Goal: Transaction & Acquisition: Purchase product/service

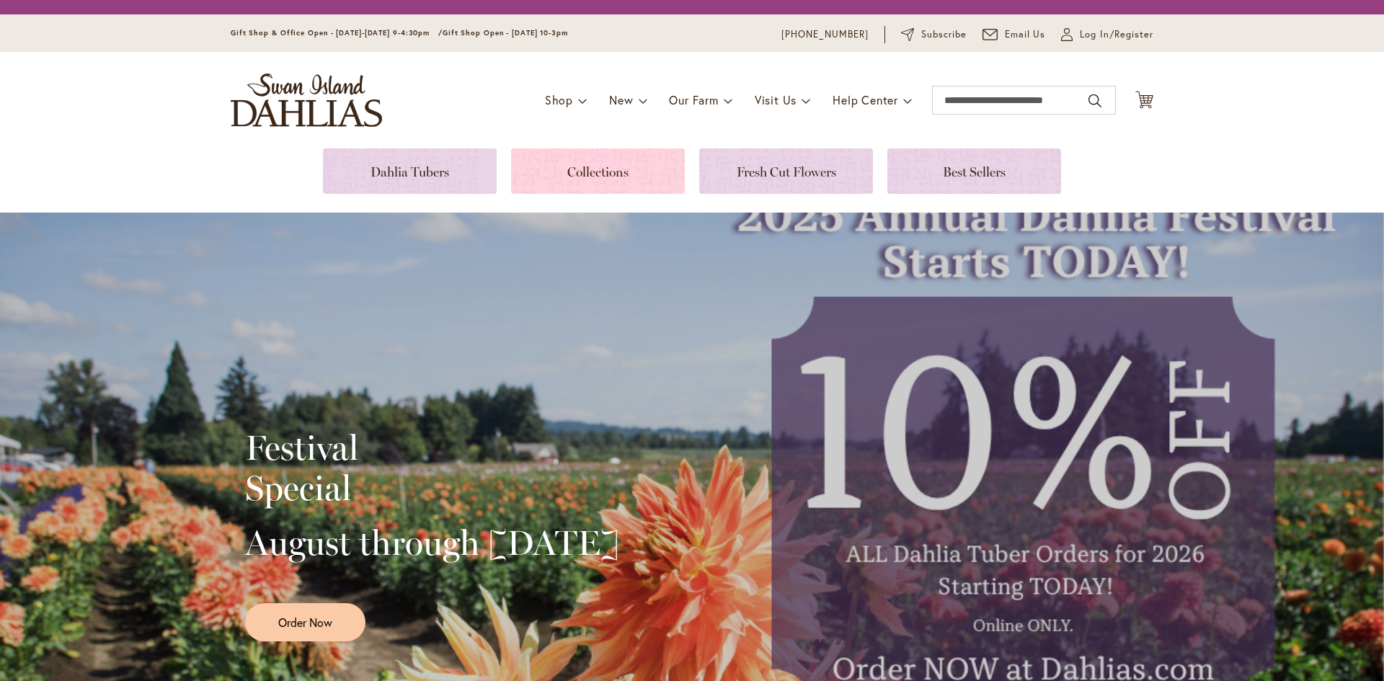
click at [584, 175] on link at bounding box center [598, 170] width 174 height 45
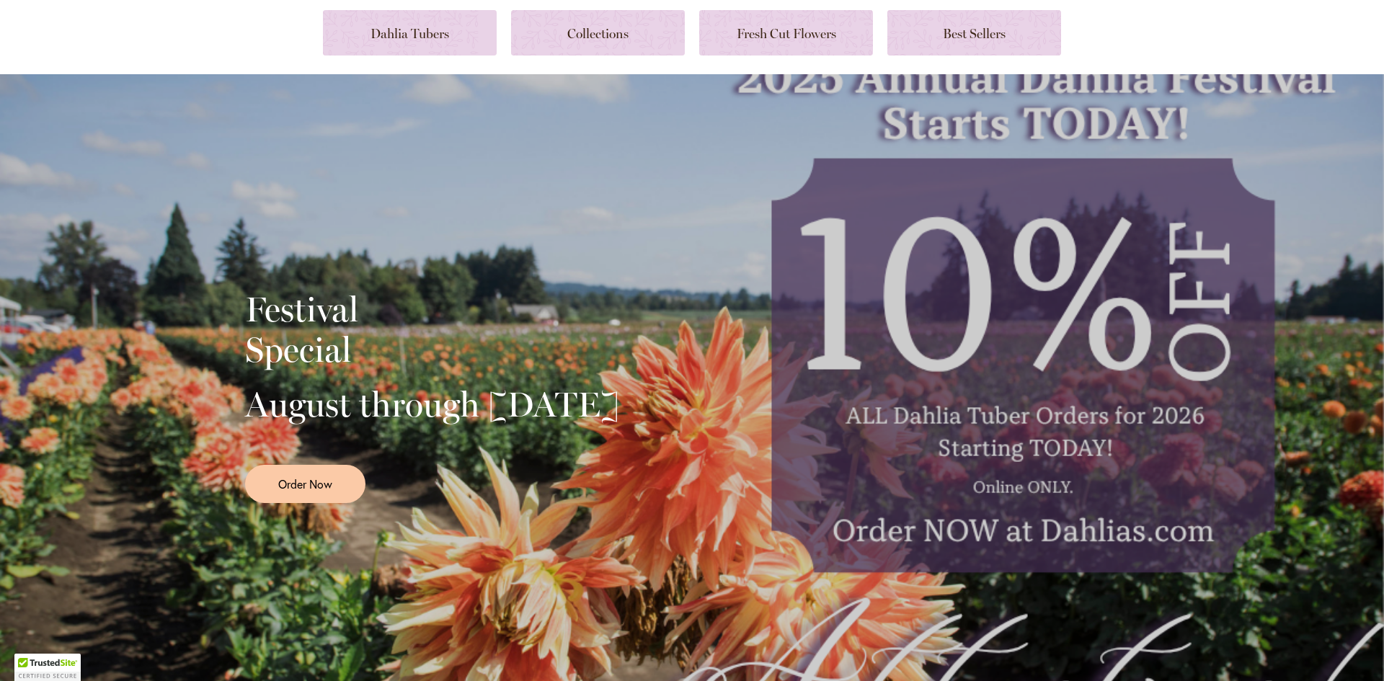
scroll to position [144, 0]
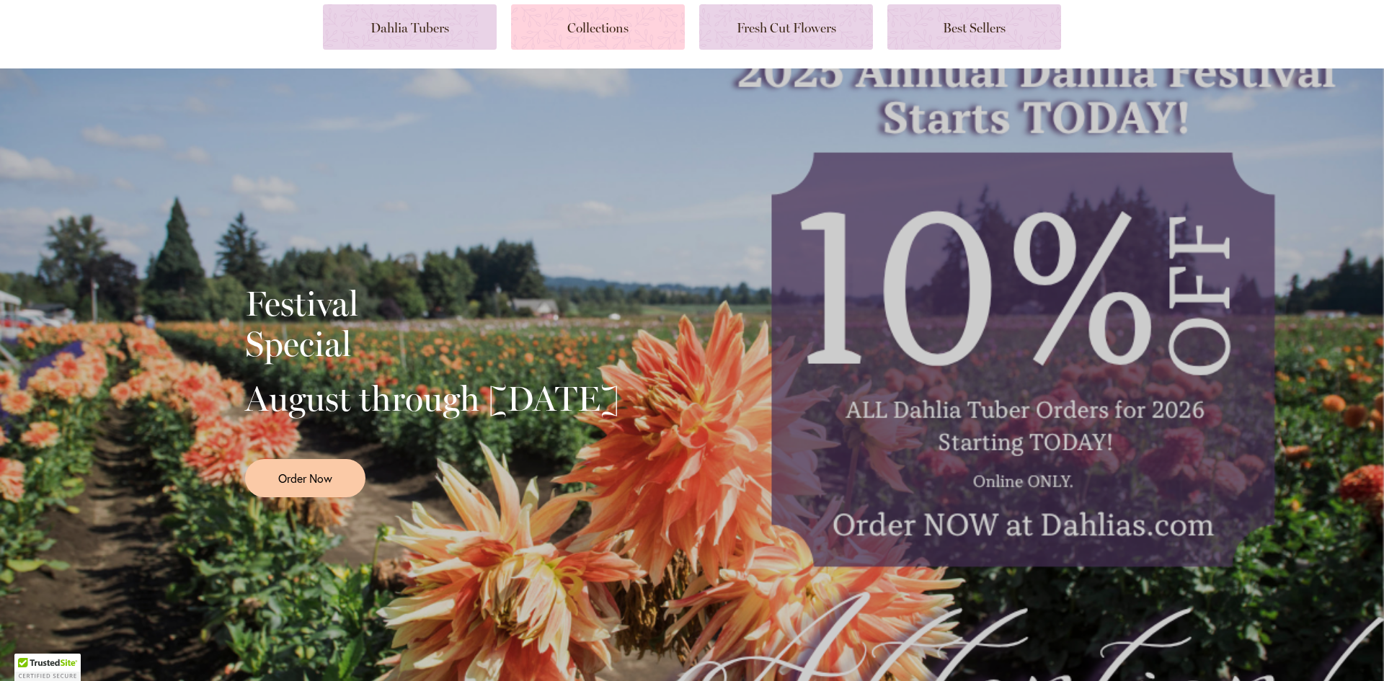
click at [610, 31] on link at bounding box center [598, 26] width 174 height 45
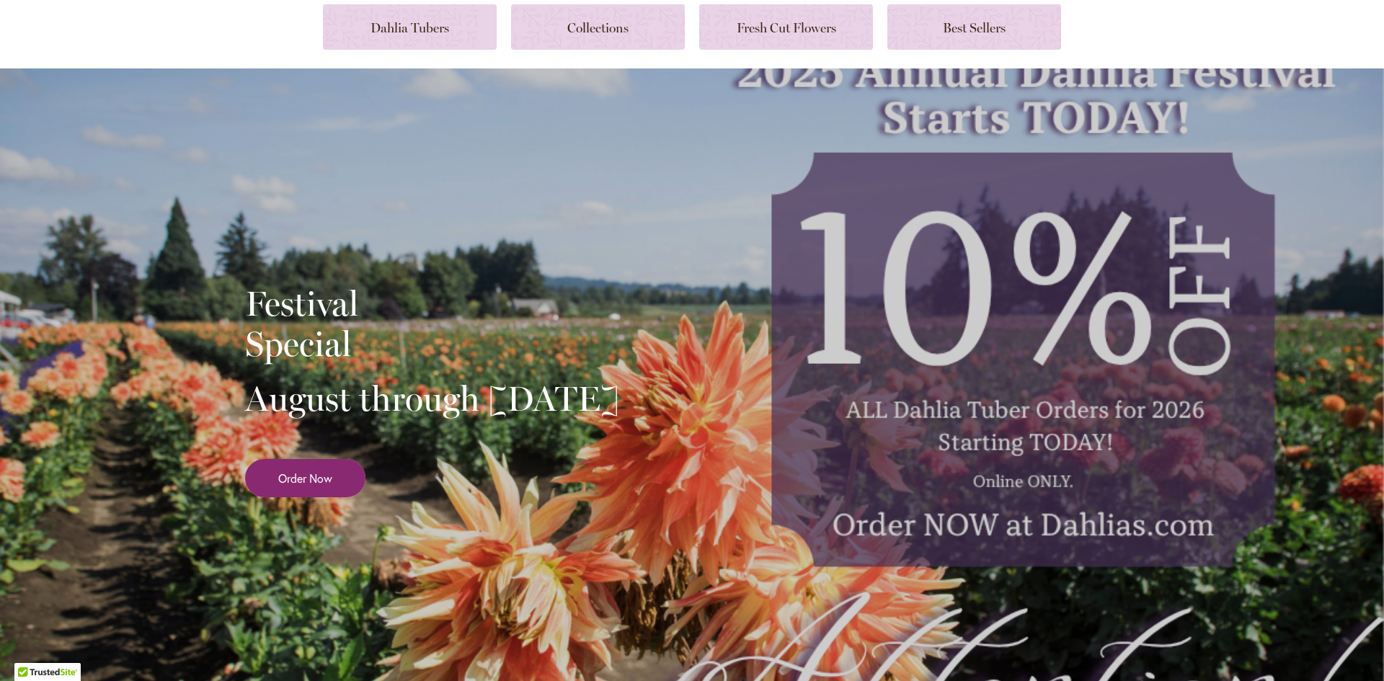
click at [336, 497] on link "Order Now" at bounding box center [305, 478] width 120 height 38
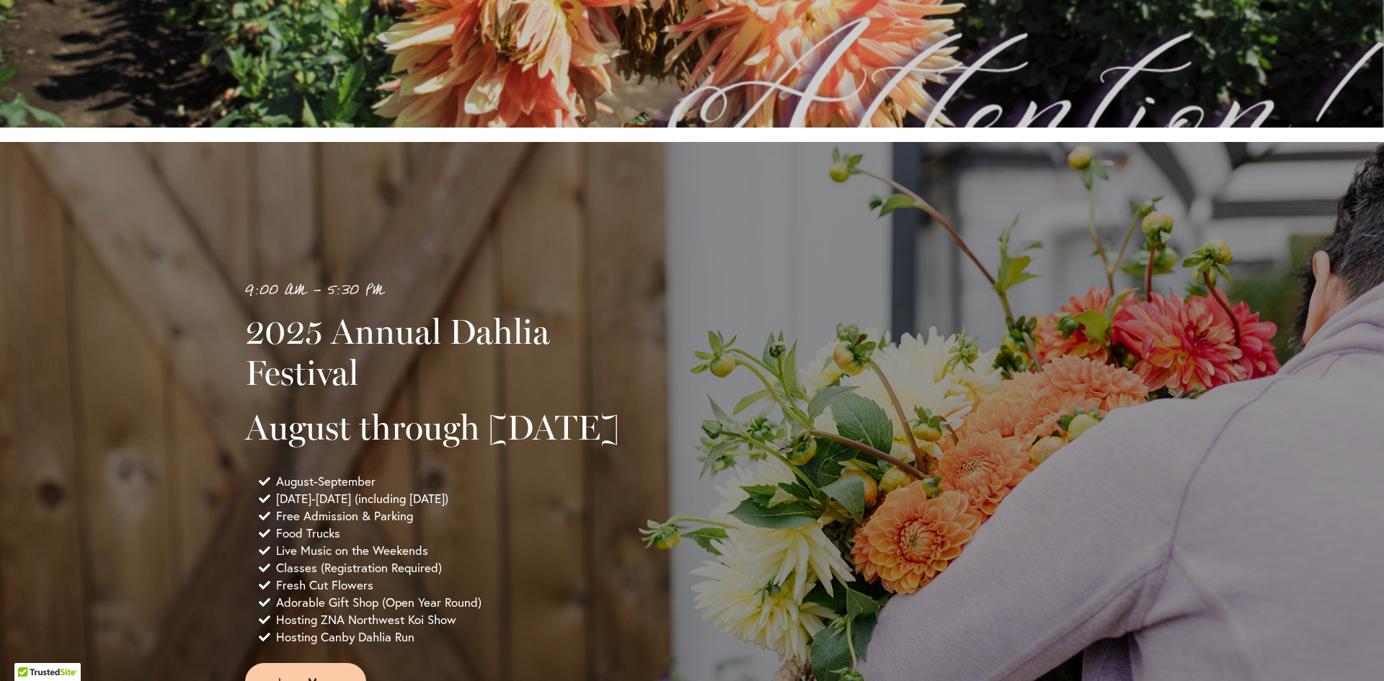
scroll to position [721, 0]
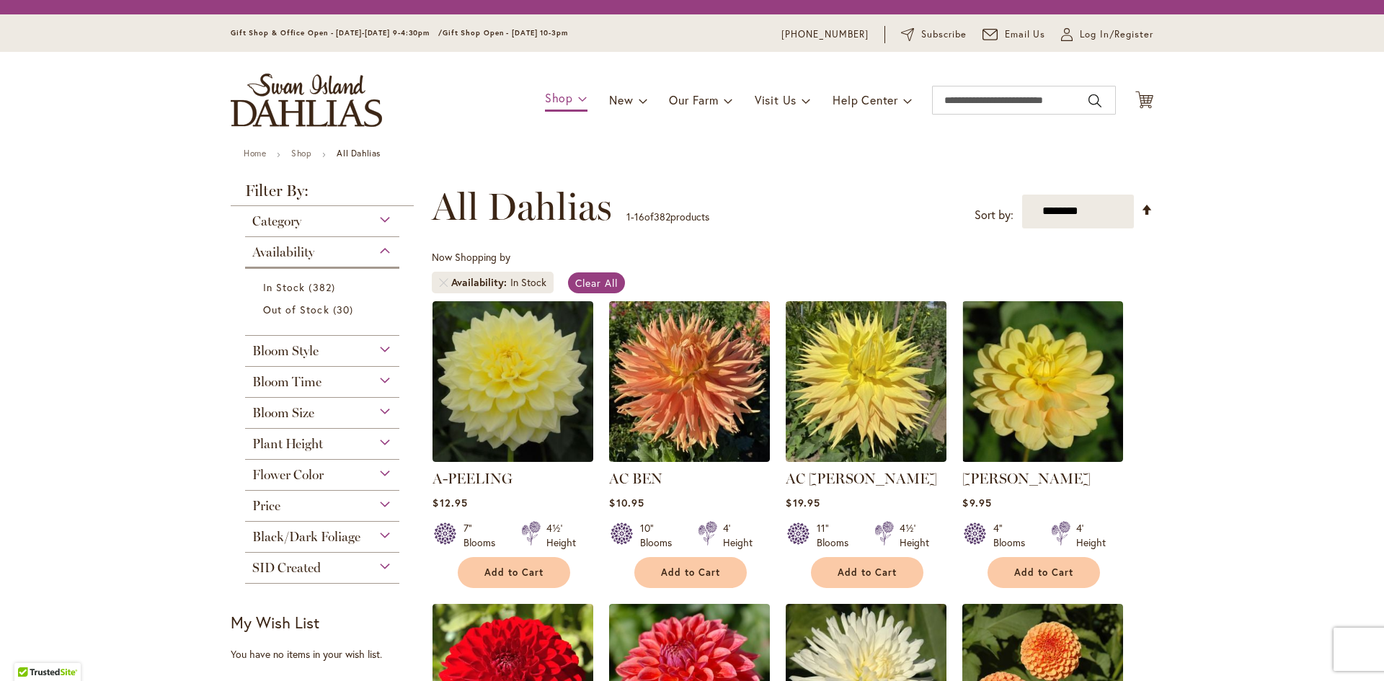
click at [578, 97] on span at bounding box center [582, 97] width 9 height 23
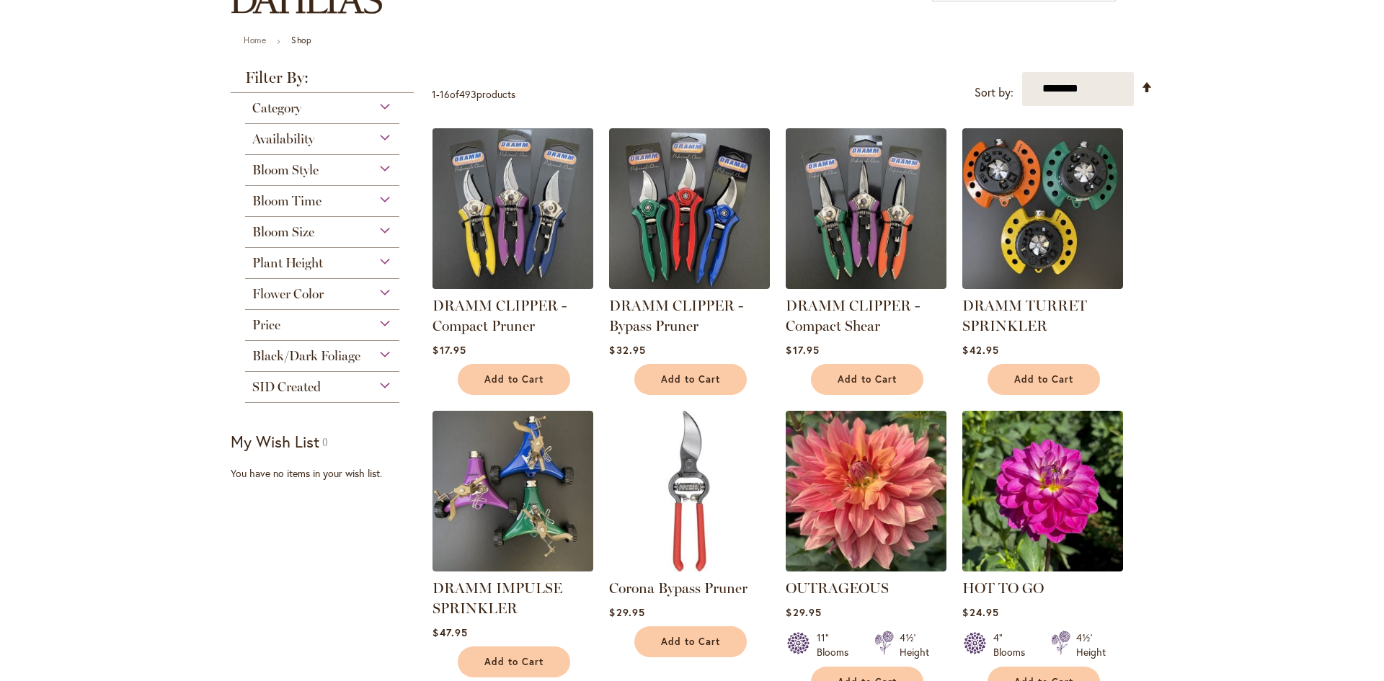
scroll to position [72, 0]
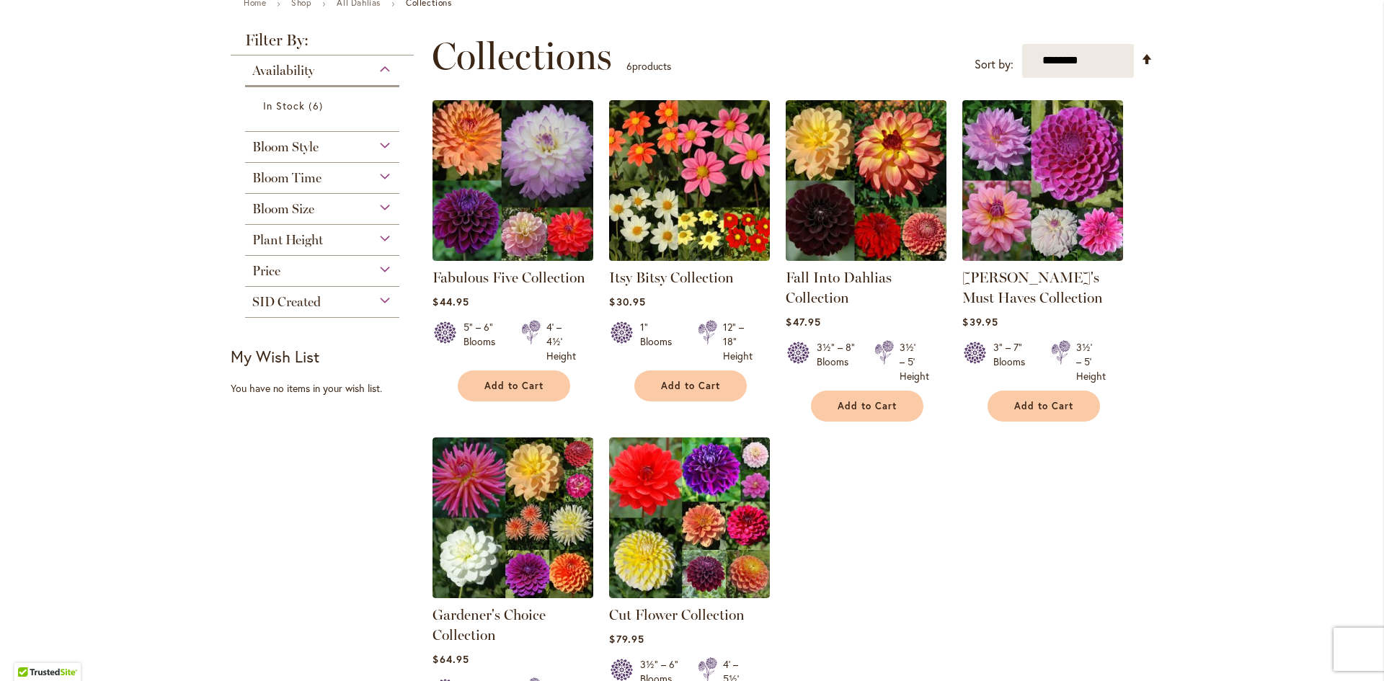
scroll to position [28, 0]
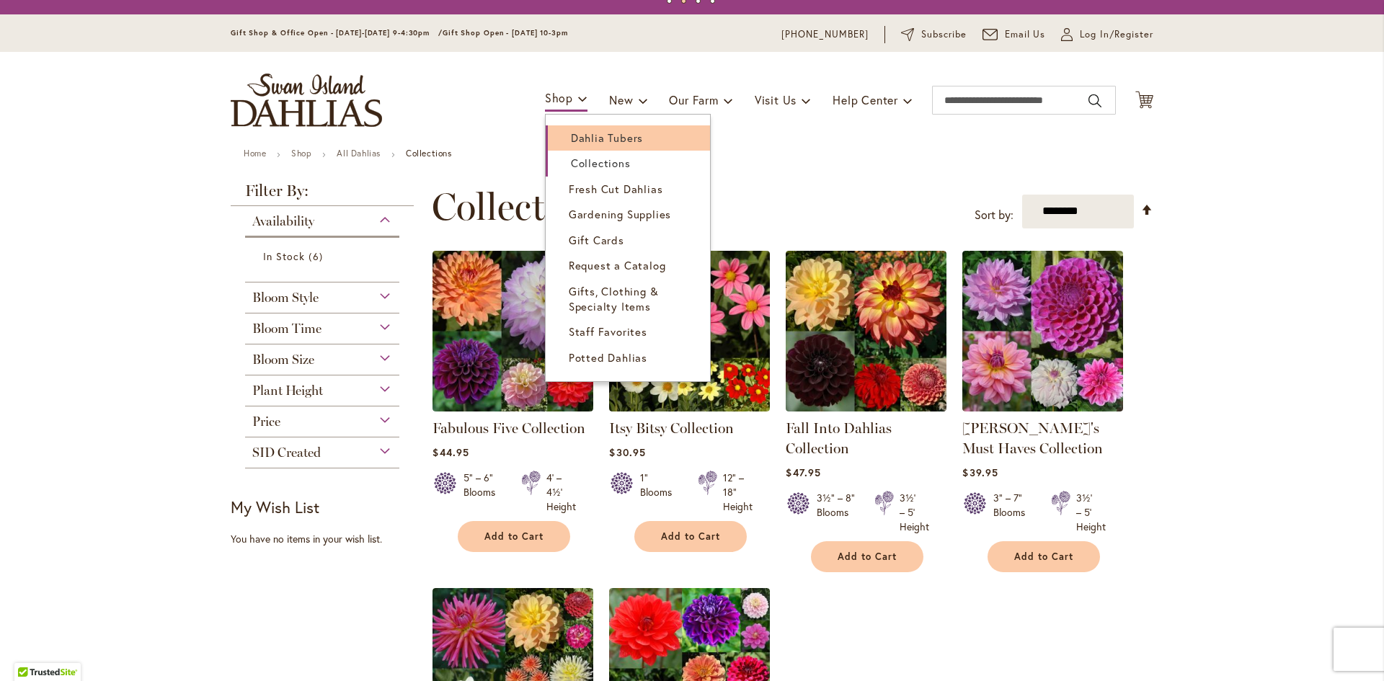
click at [571, 138] on span "Dahlia Tubers" at bounding box center [607, 137] width 72 height 14
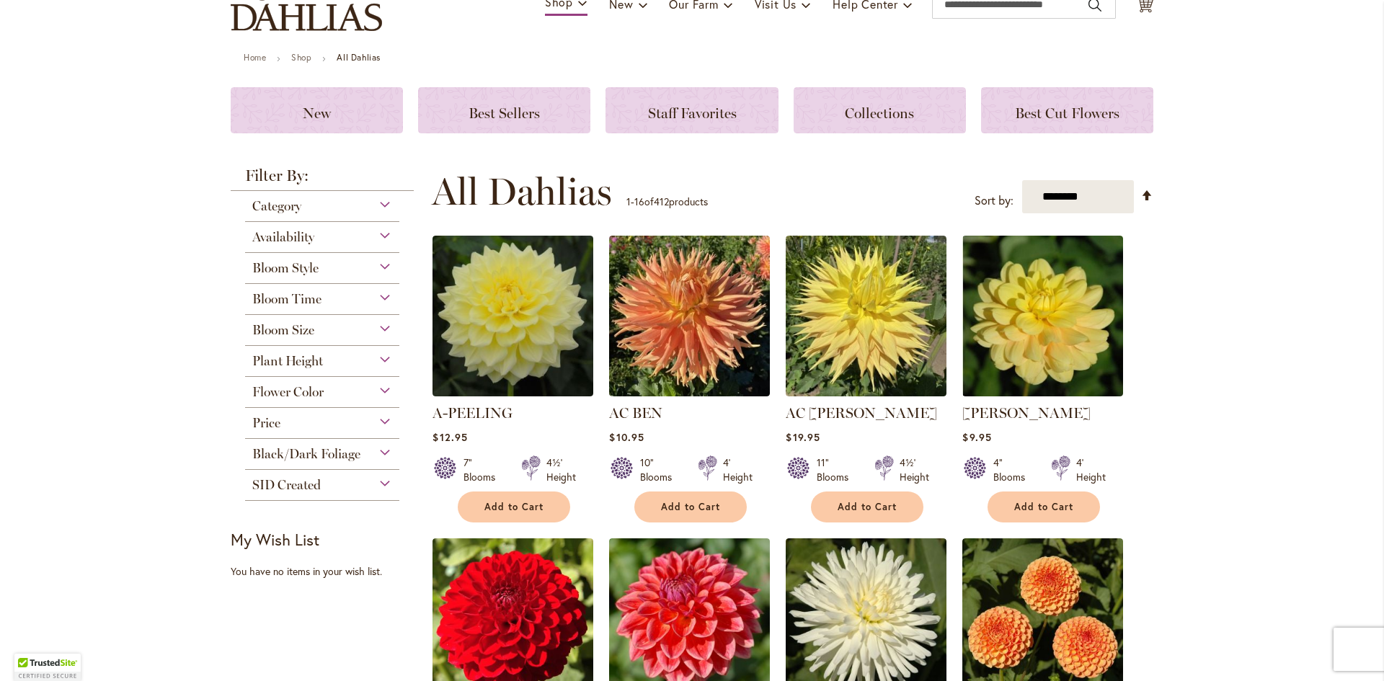
scroll to position [144, 0]
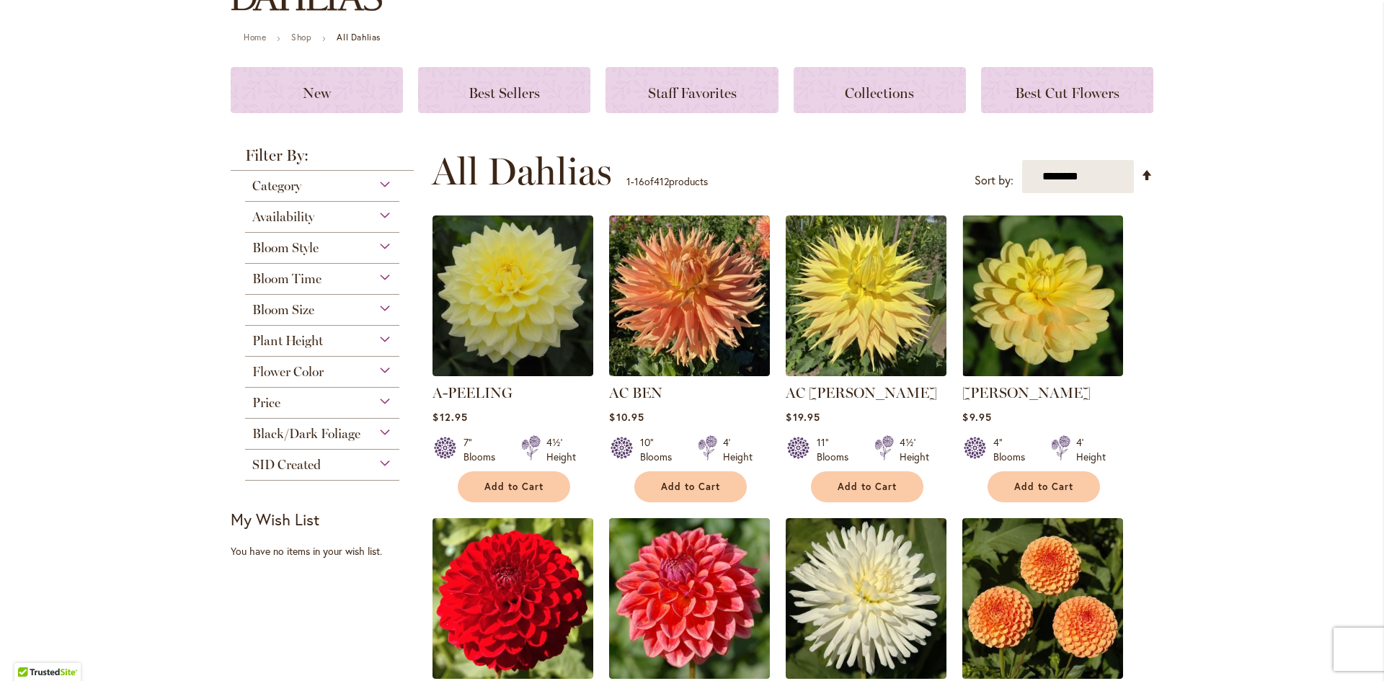
click at [380, 184] on div "Category" at bounding box center [322, 182] width 154 height 23
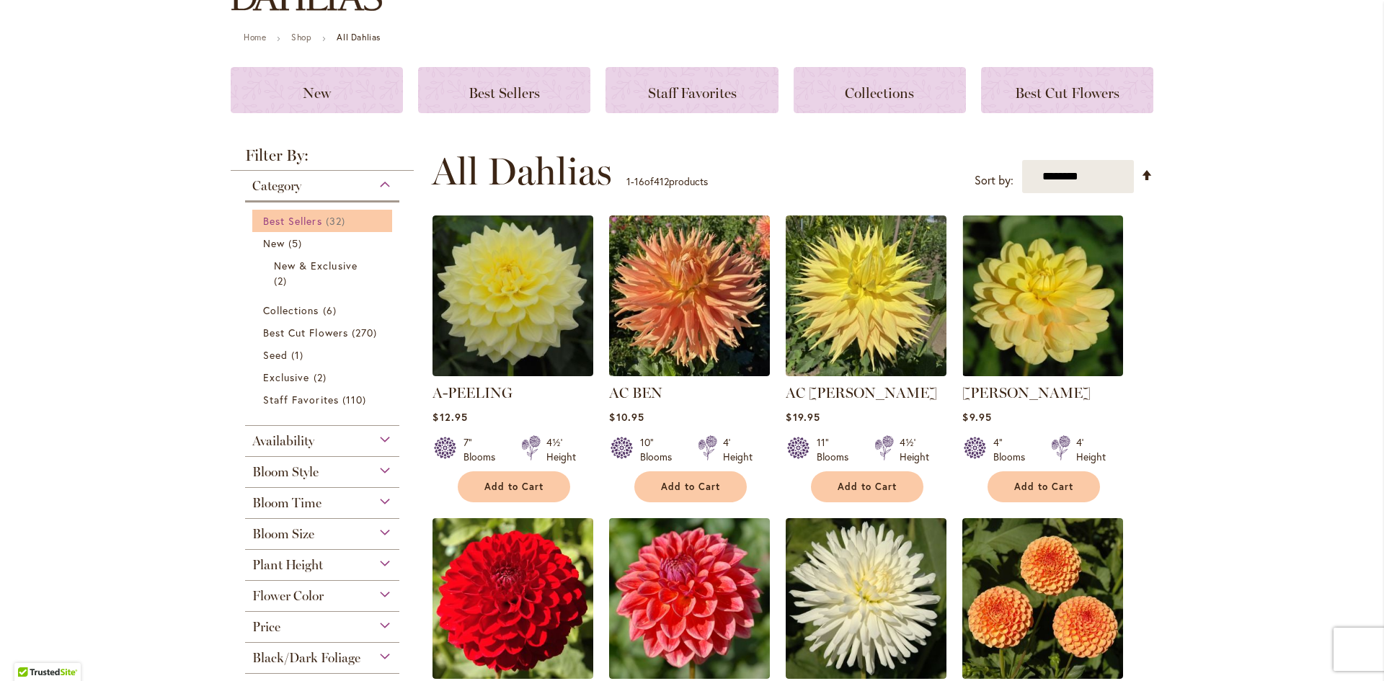
click at [300, 220] on span "Best Sellers" at bounding box center [292, 221] width 59 height 14
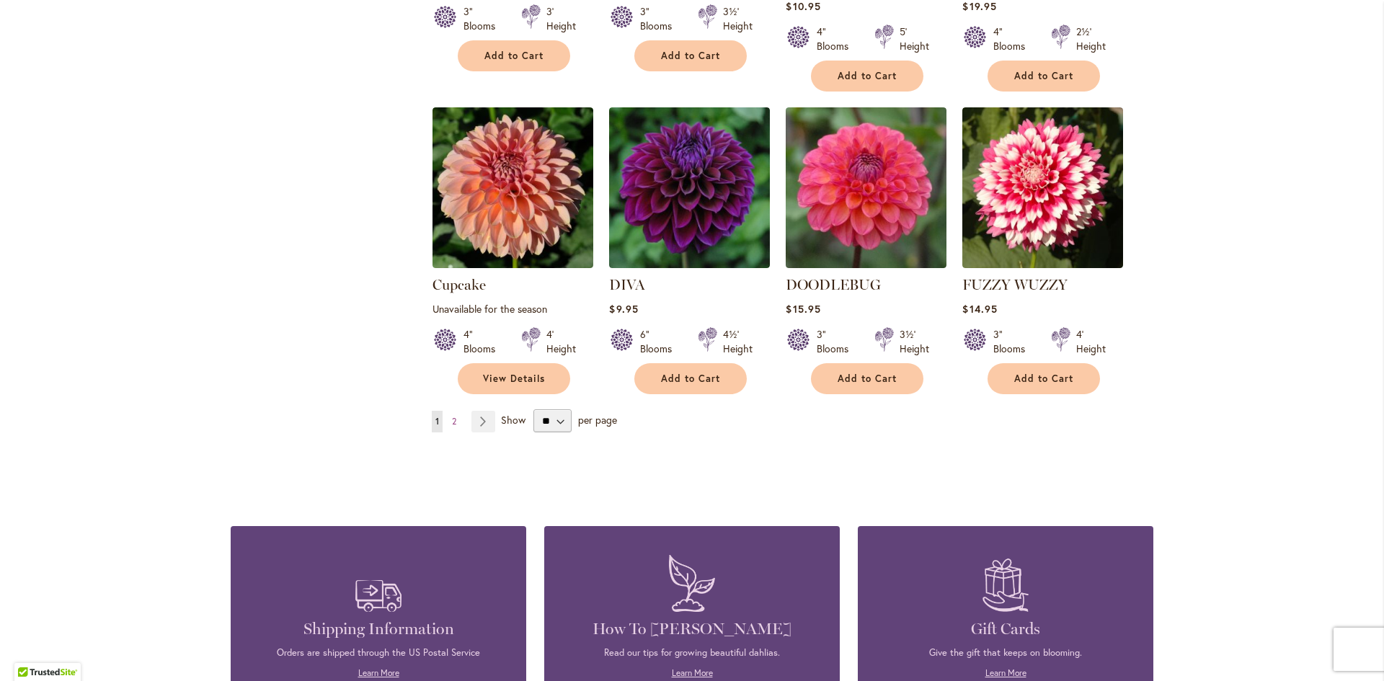
scroll to position [1153, 0]
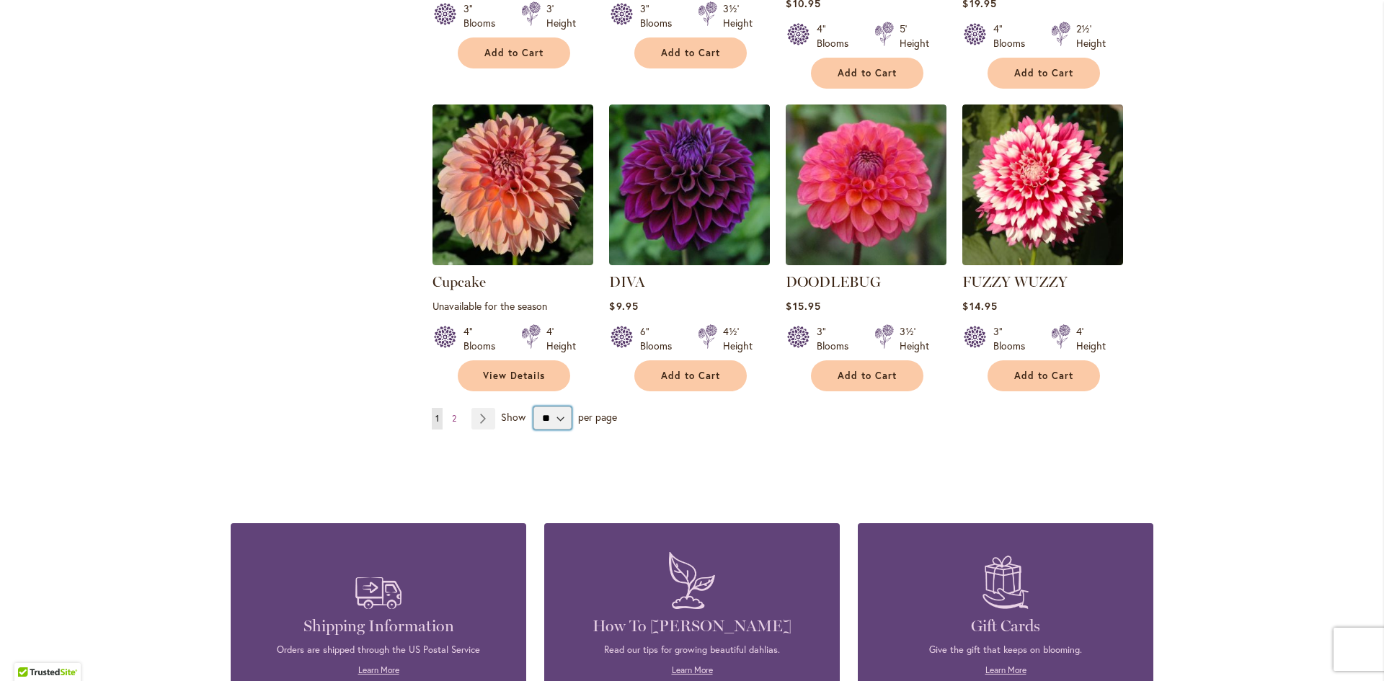
click at [555, 406] on select "** ** ** **" at bounding box center [552, 417] width 38 height 23
select select "**"
click at [533, 406] on select "** ** ** **" at bounding box center [552, 417] width 38 height 23
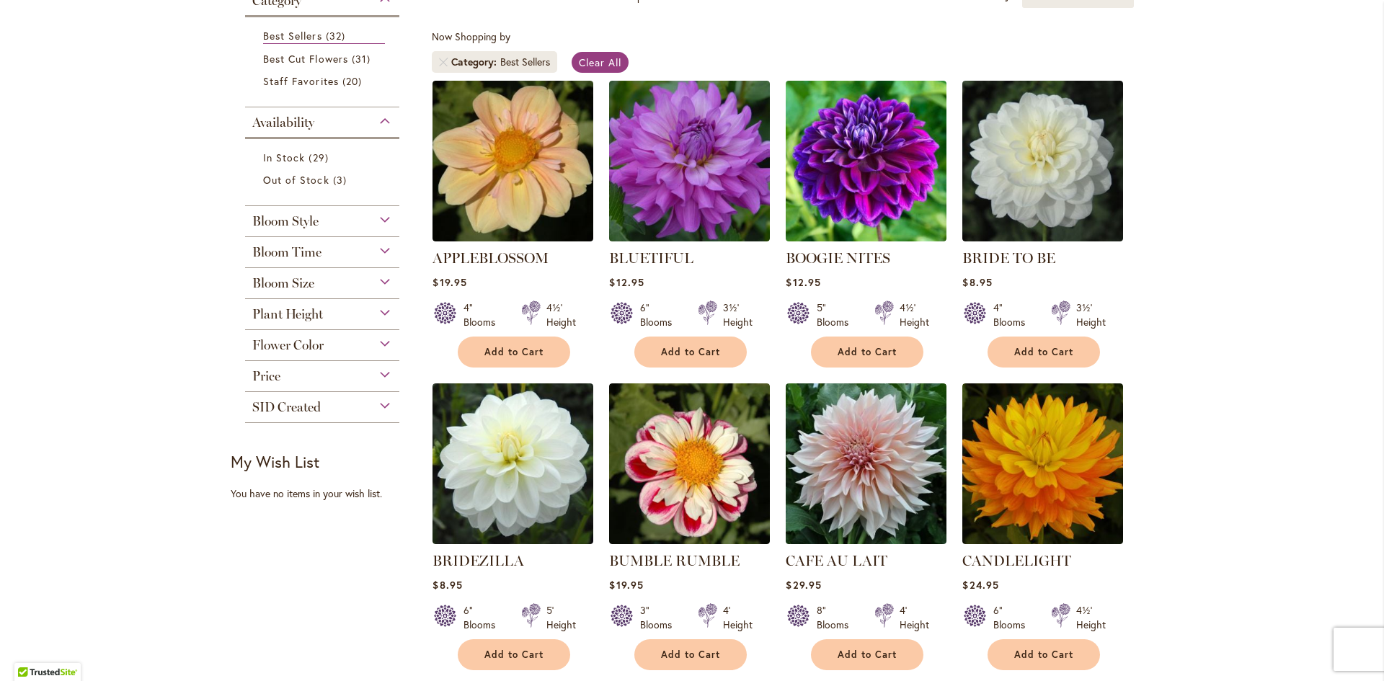
scroll to position [288, 0]
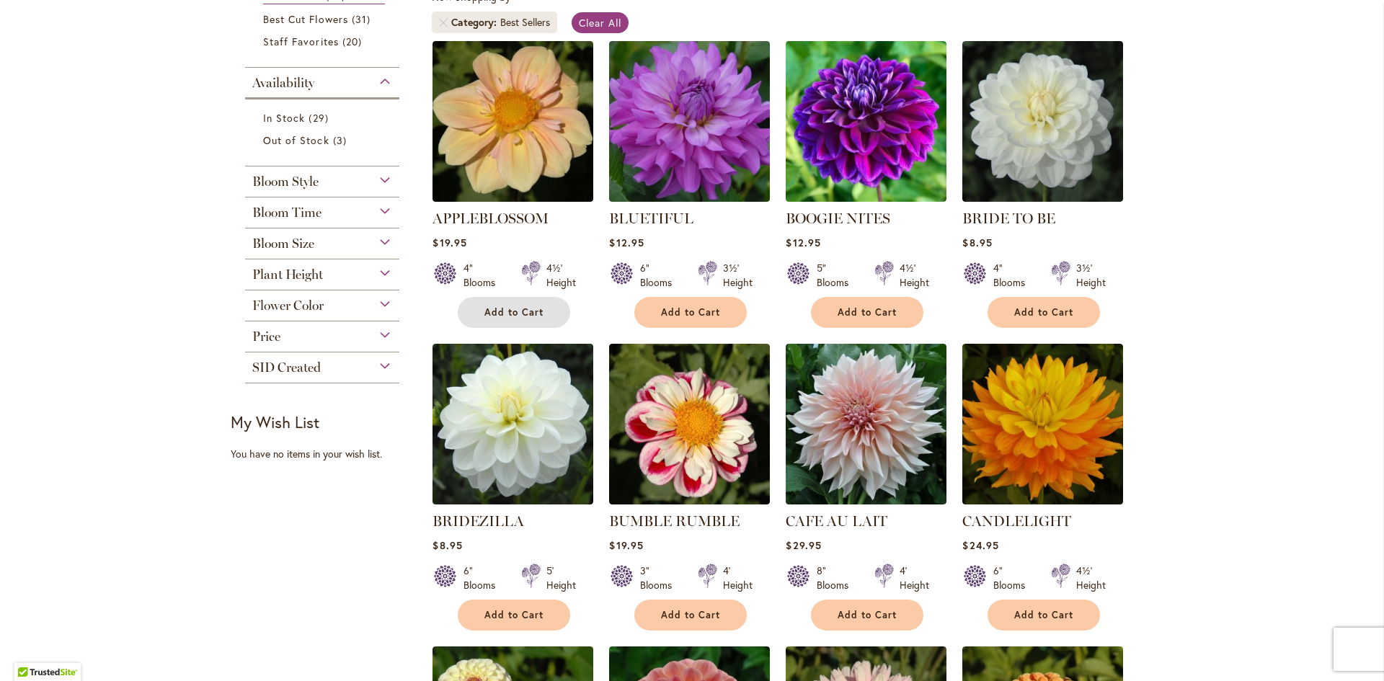
click at [508, 308] on span "Add to Cart" at bounding box center [513, 312] width 59 height 12
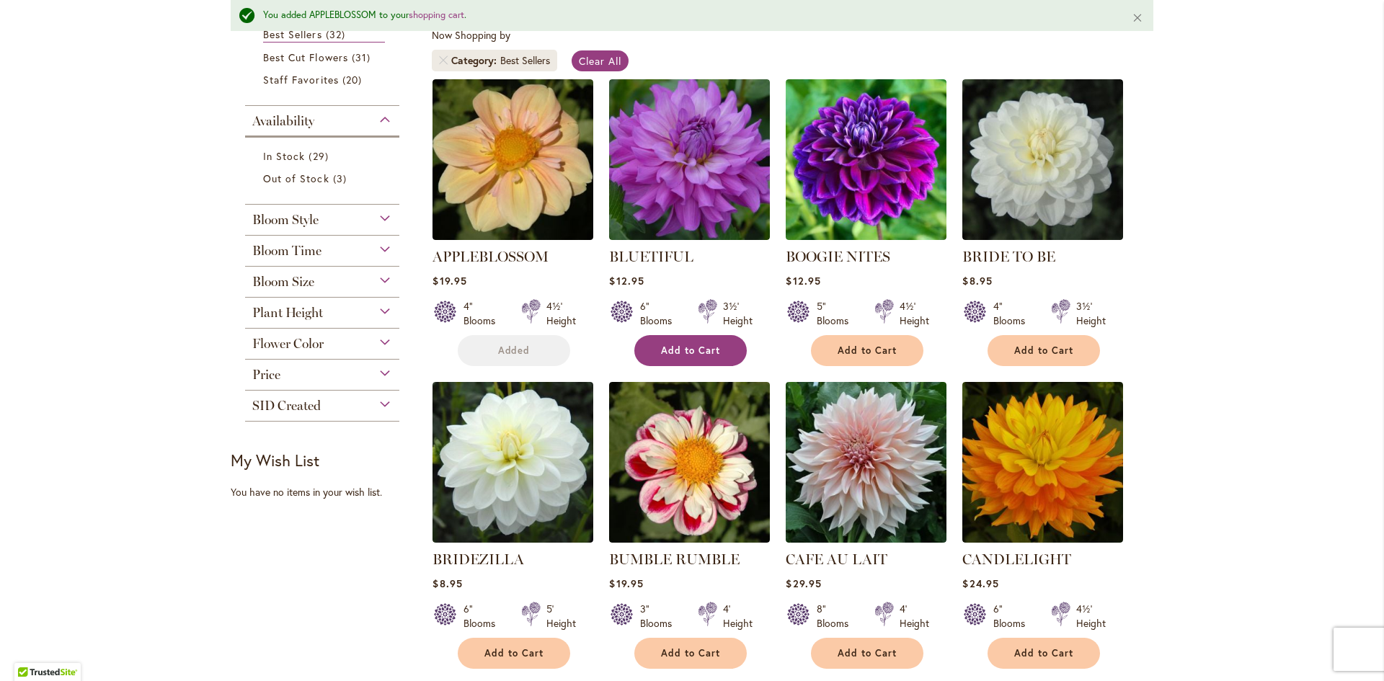
scroll to position [326, 0]
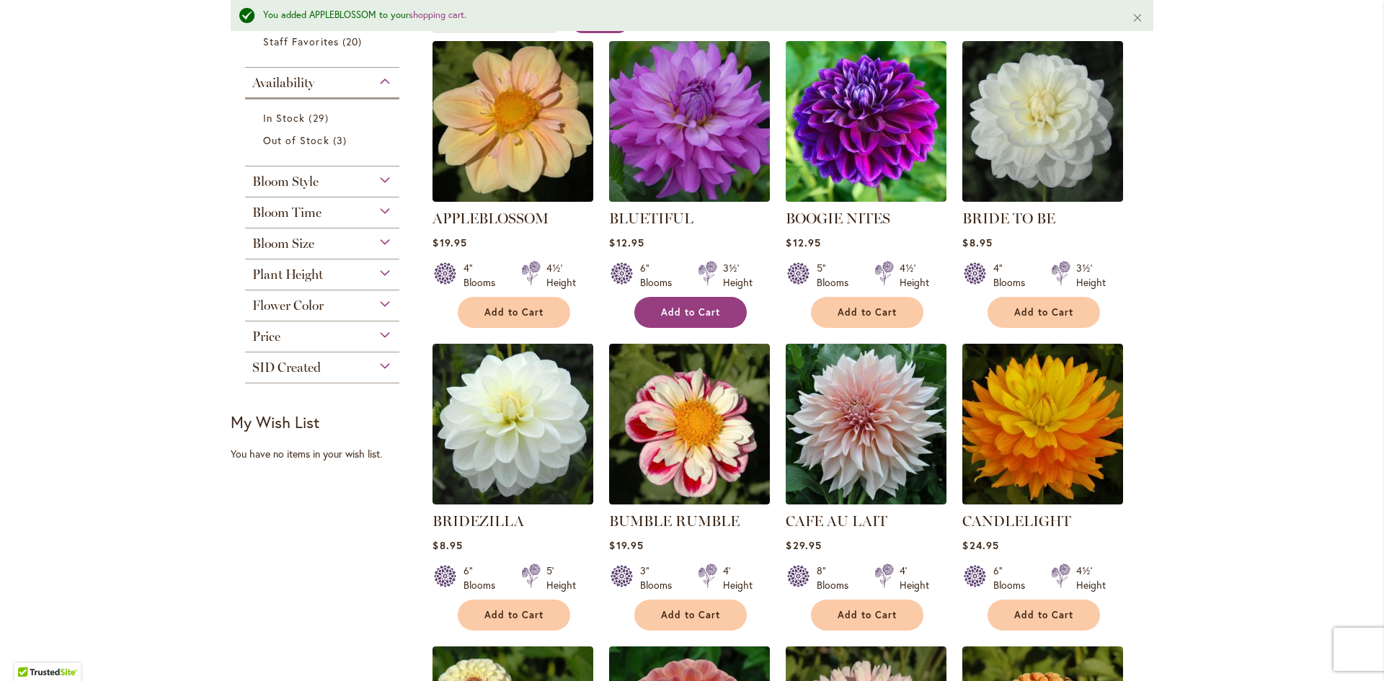
click at [678, 311] on span "Add to Cart" at bounding box center [690, 312] width 59 height 12
click at [865, 312] on span "Add to Cart" at bounding box center [866, 312] width 59 height 12
click at [1023, 313] on span "Add to Cart" at bounding box center [1043, 312] width 59 height 12
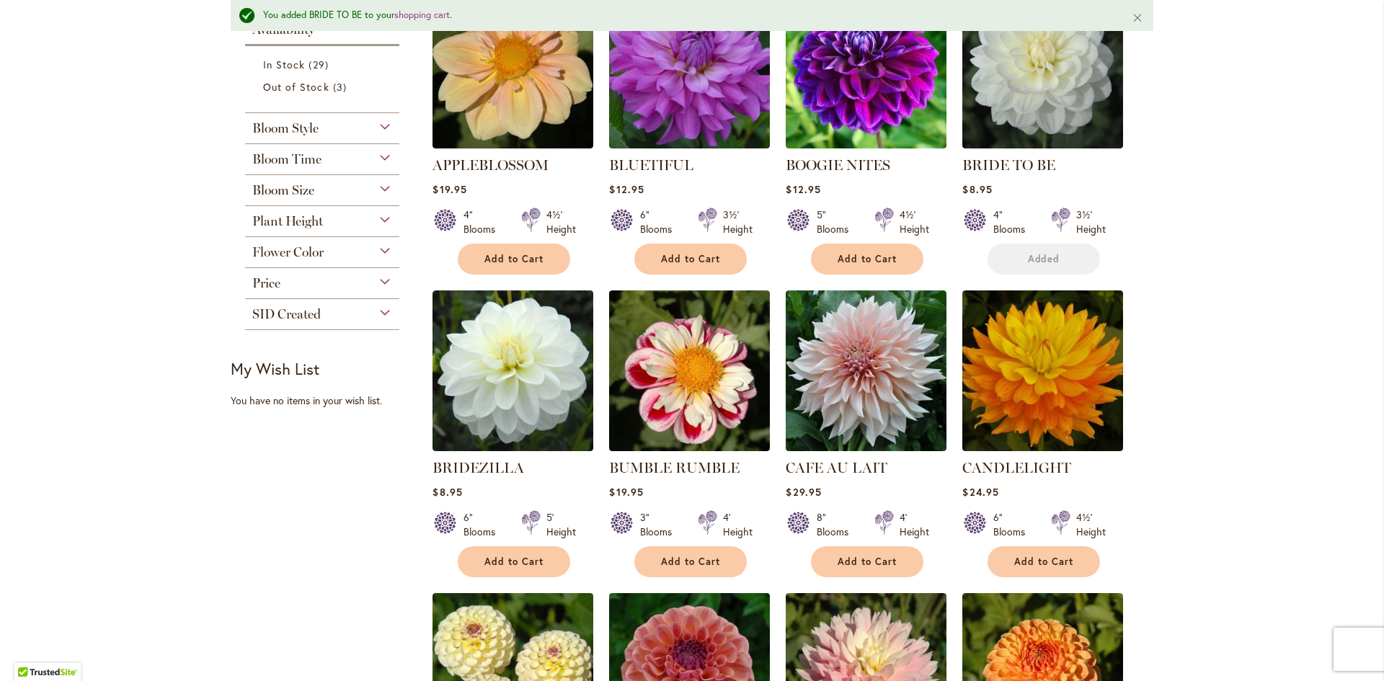
scroll to position [543, 0]
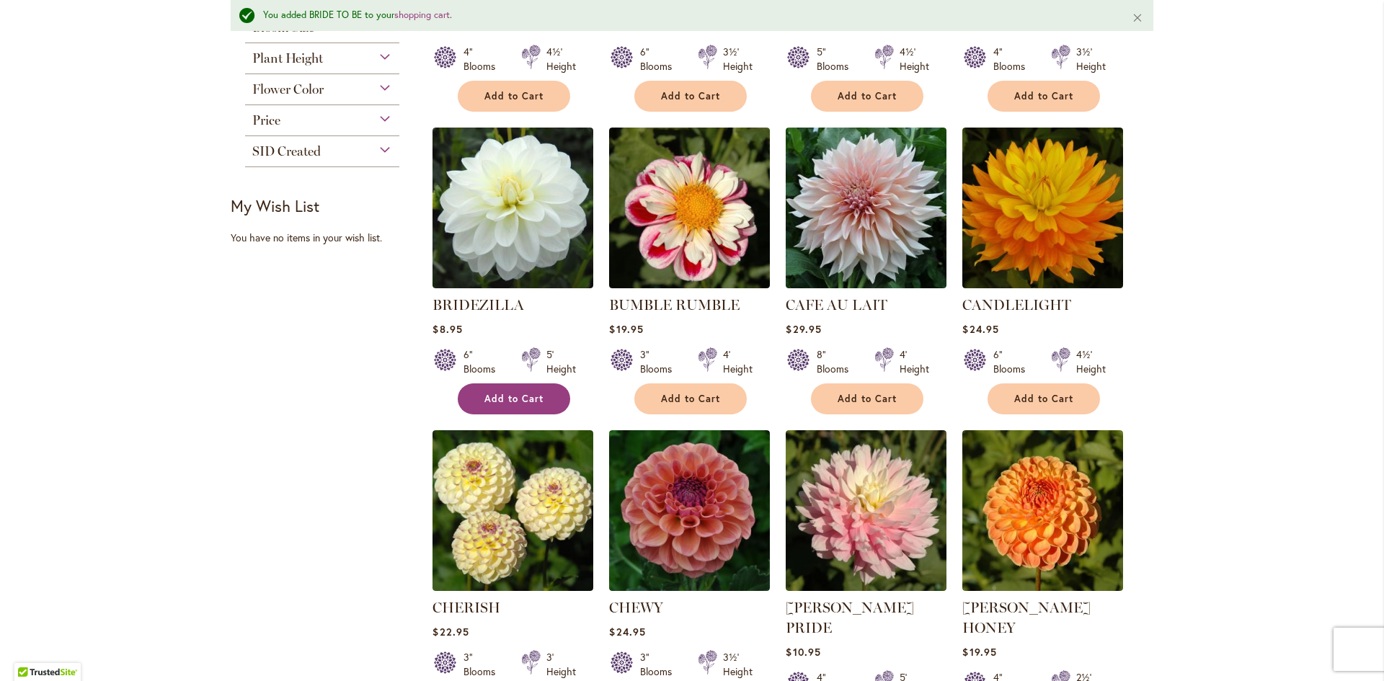
click at [517, 397] on span "Add to Cart" at bounding box center [513, 399] width 59 height 12
click at [674, 400] on span "Add to Cart" at bounding box center [690, 399] width 59 height 12
click at [850, 401] on span "Add to Cart" at bounding box center [866, 399] width 59 height 12
click at [1019, 404] on span "Add to Cart" at bounding box center [1043, 399] width 59 height 12
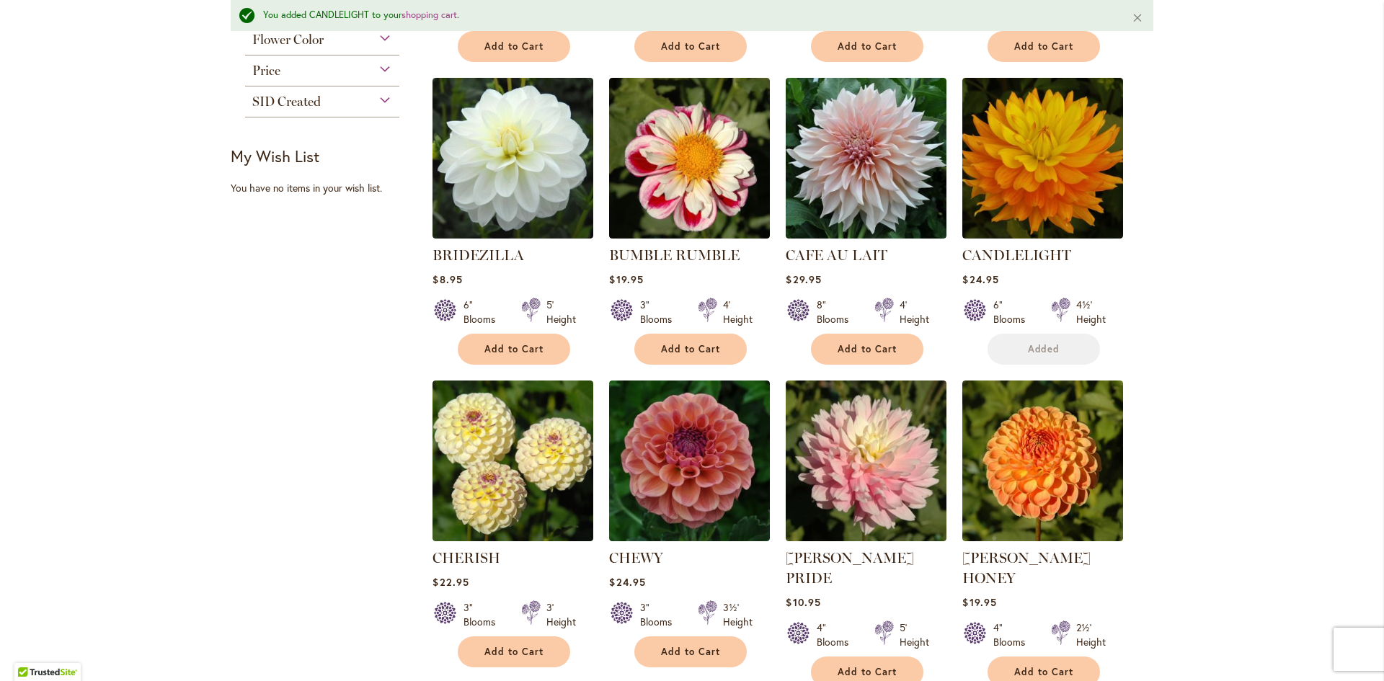
scroll to position [831, 0]
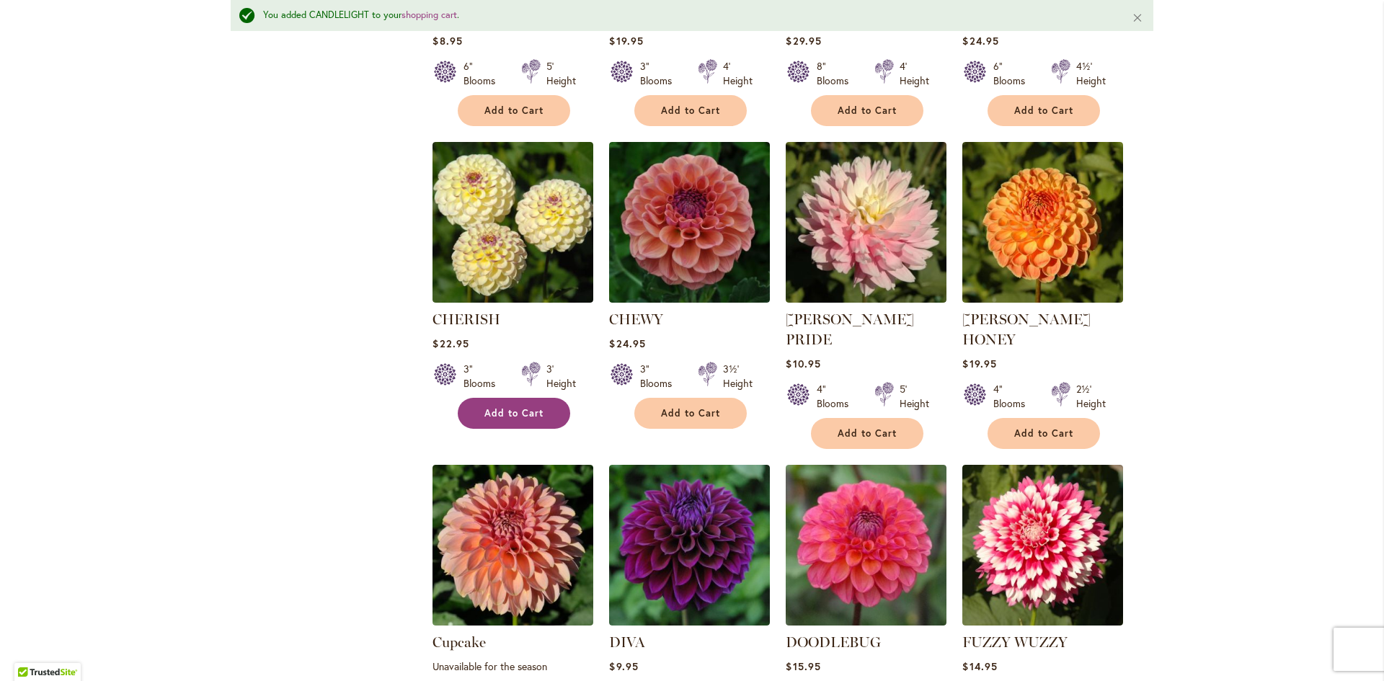
click at [497, 411] on span "Add to Cart" at bounding box center [513, 413] width 59 height 12
click at [684, 413] on span "Add to Cart" at bounding box center [690, 413] width 59 height 12
click at [860, 427] on span "Add to Cart" at bounding box center [866, 433] width 59 height 12
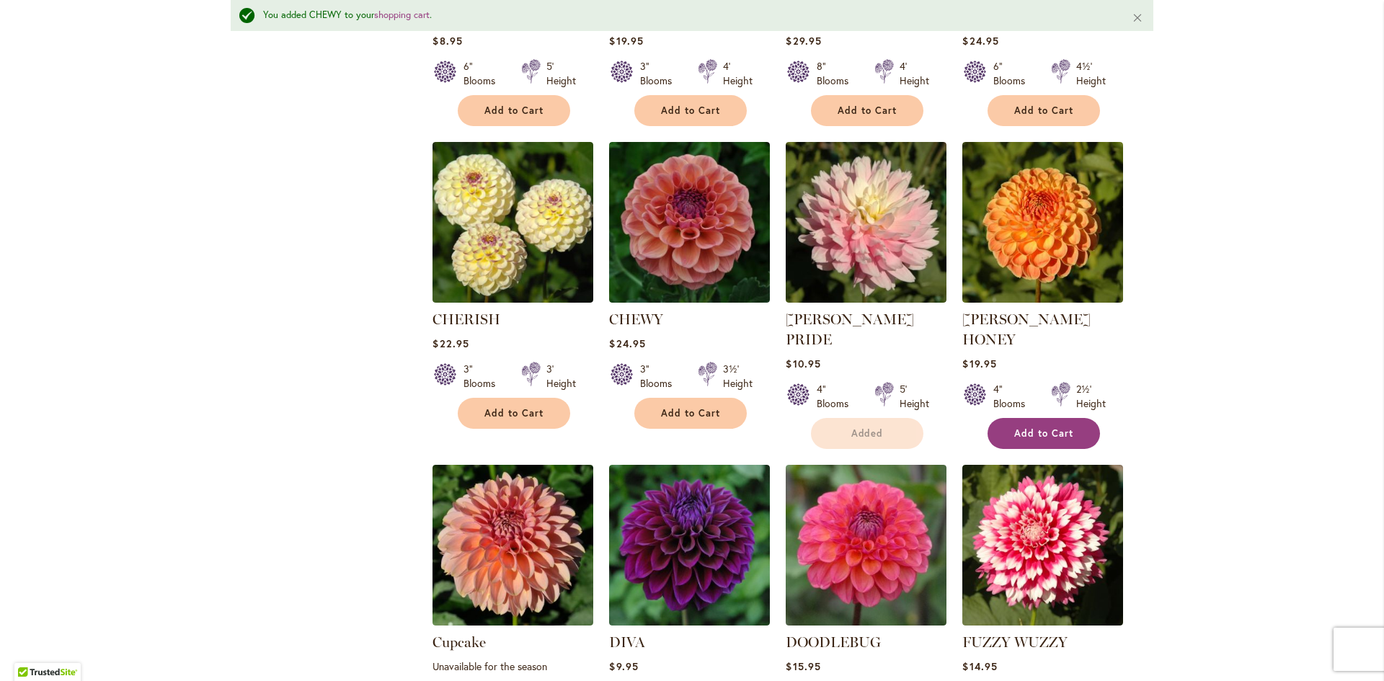
click at [1042, 427] on span "Add to Cart" at bounding box center [1043, 433] width 59 height 12
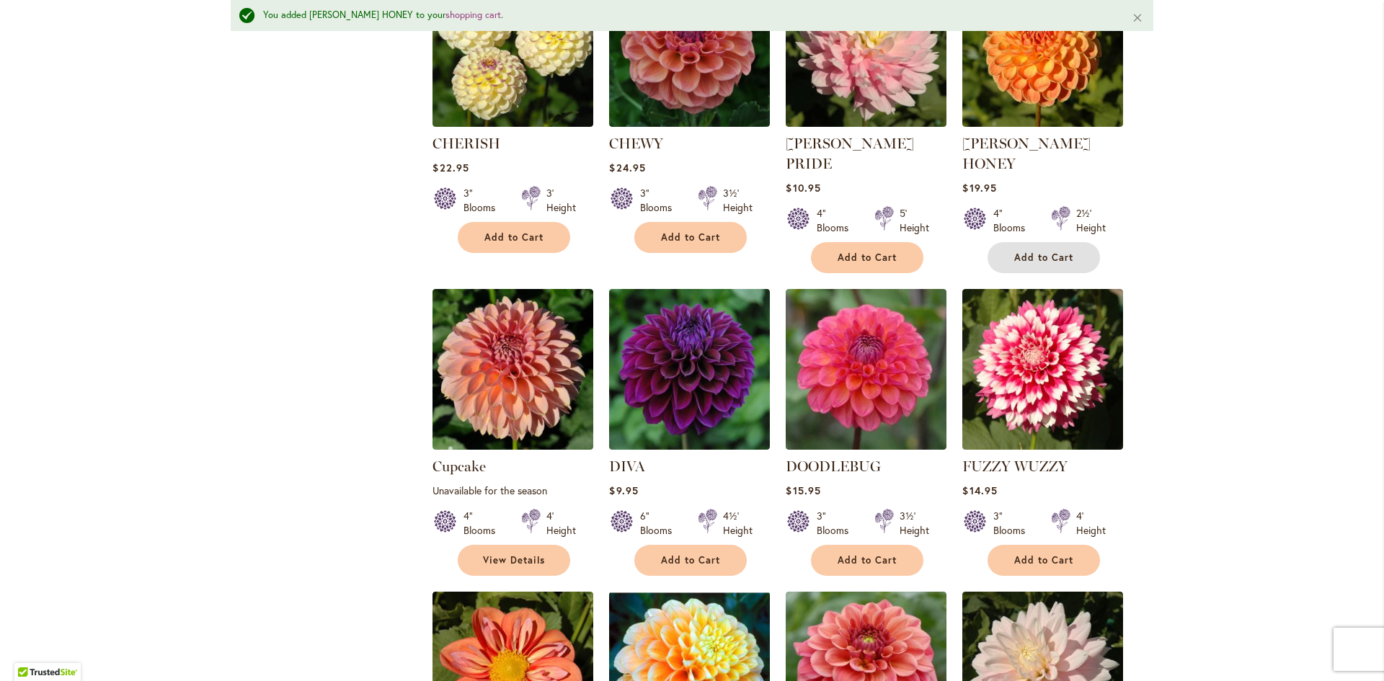
scroll to position [1119, 0]
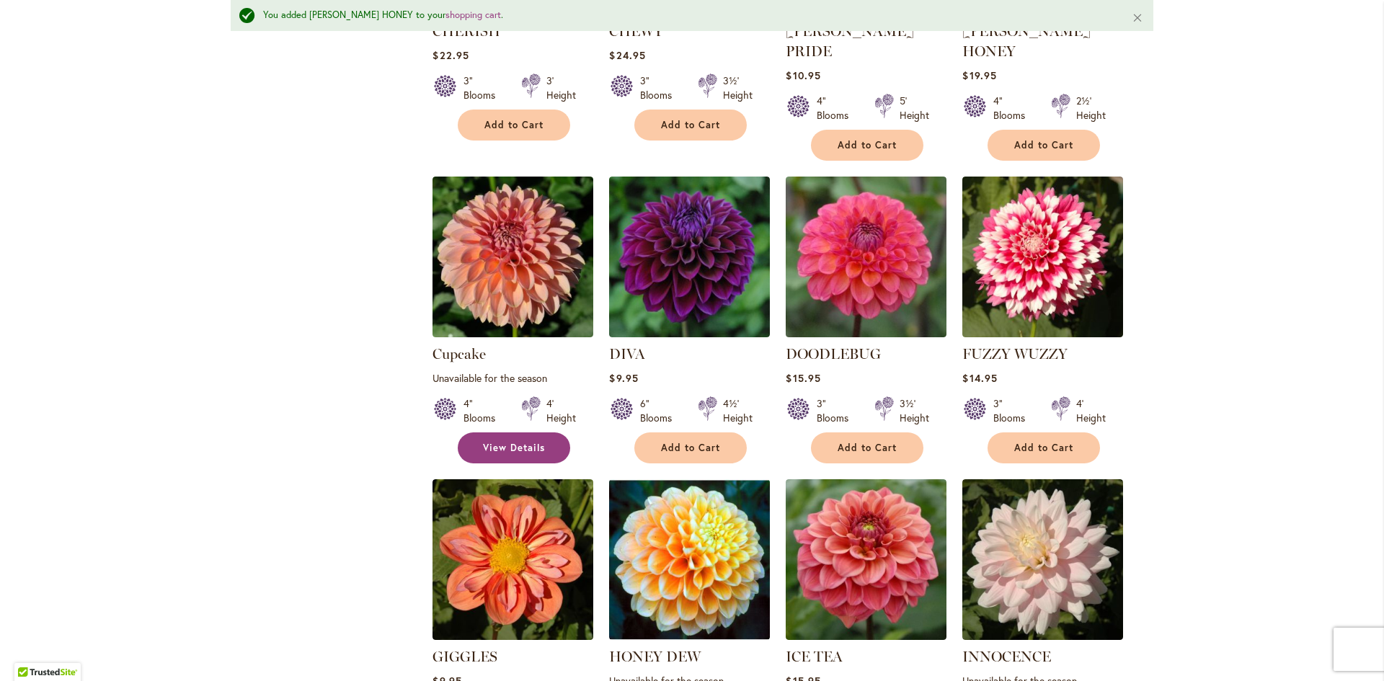
click at [498, 442] on span "View Details" at bounding box center [514, 448] width 62 height 12
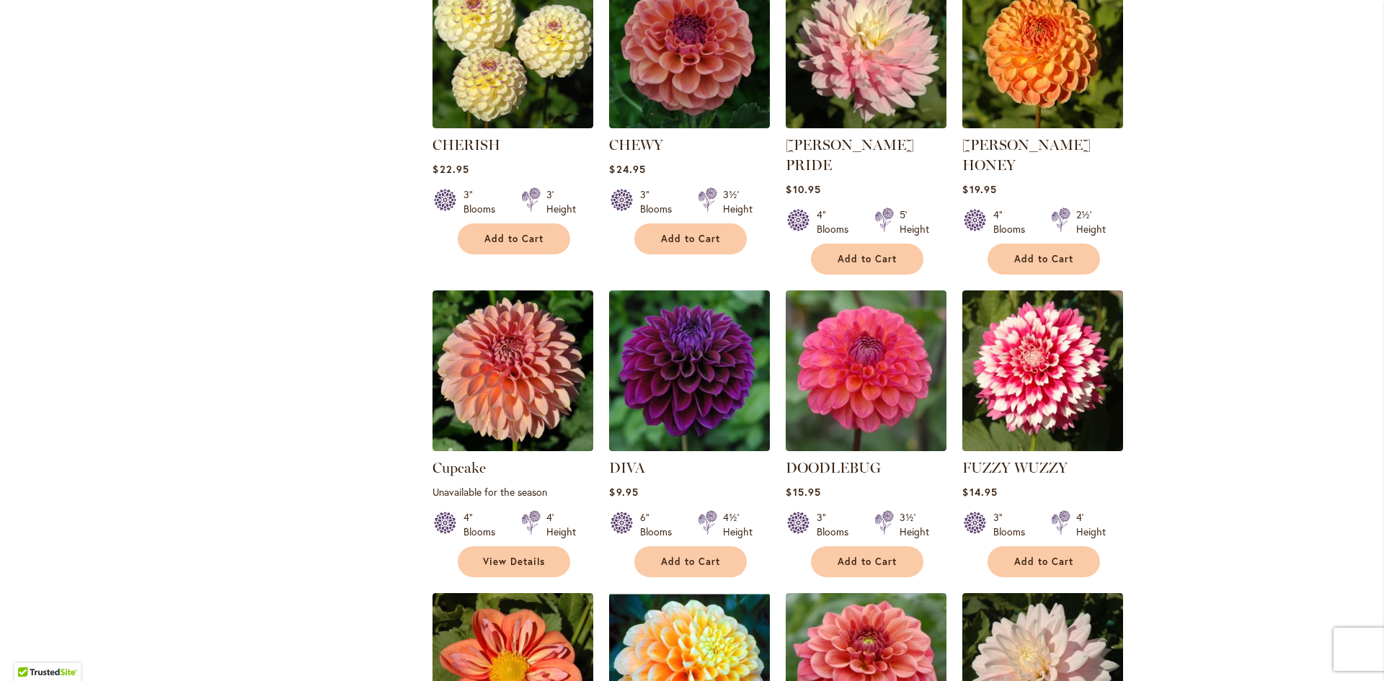
scroll to position [1009, 0]
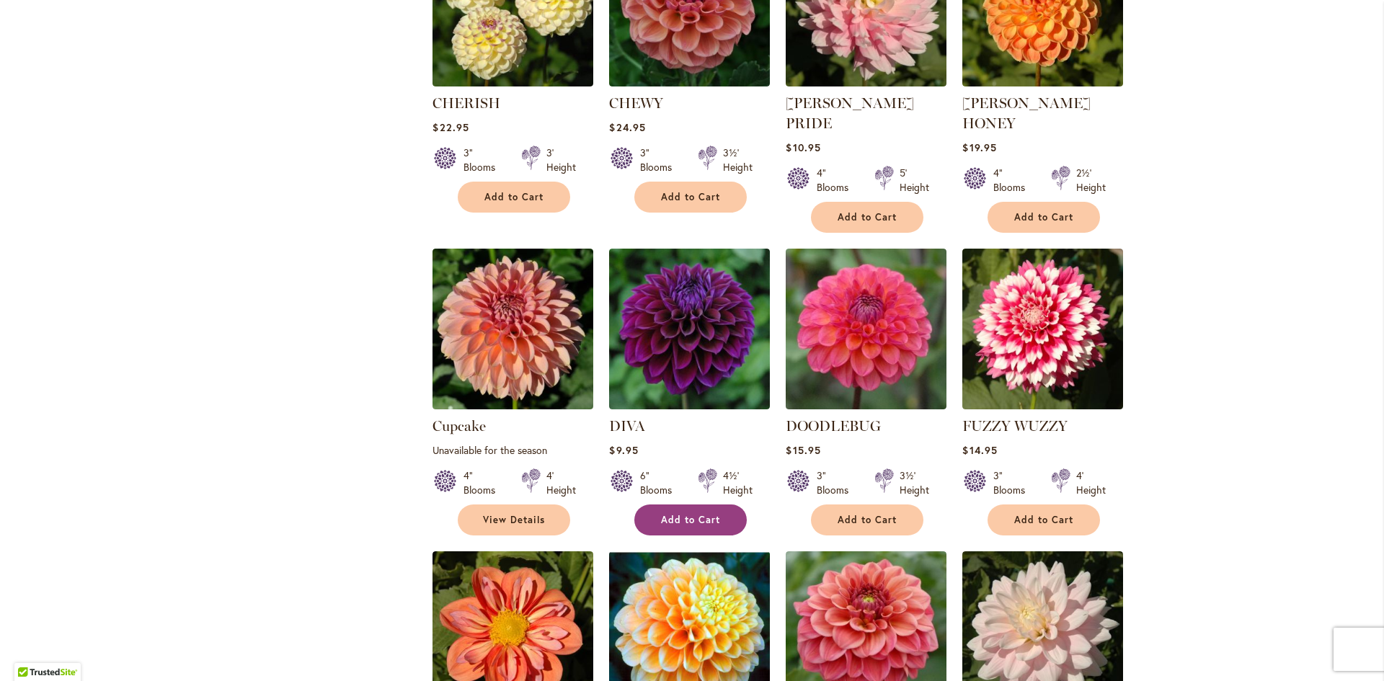
click at [688, 504] on button "Add to Cart" at bounding box center [690, 519] width 112 height 31
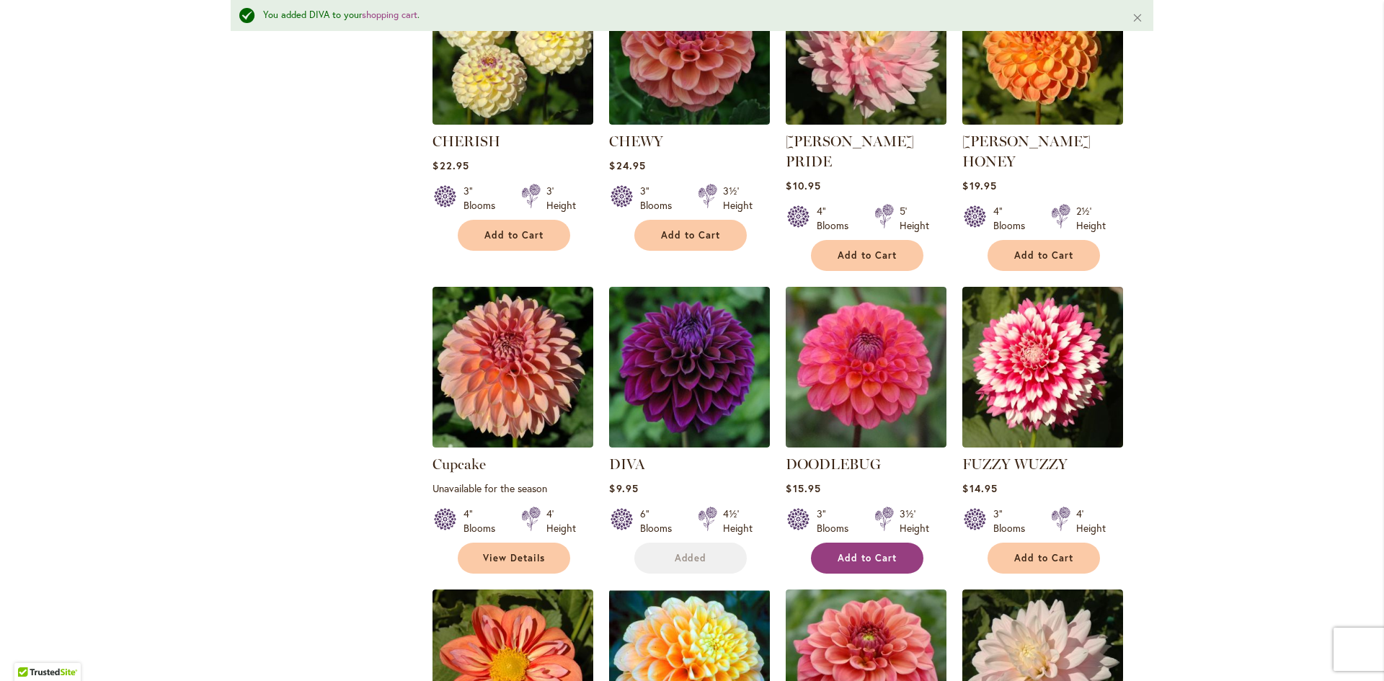
scroll to position [1047, 0]
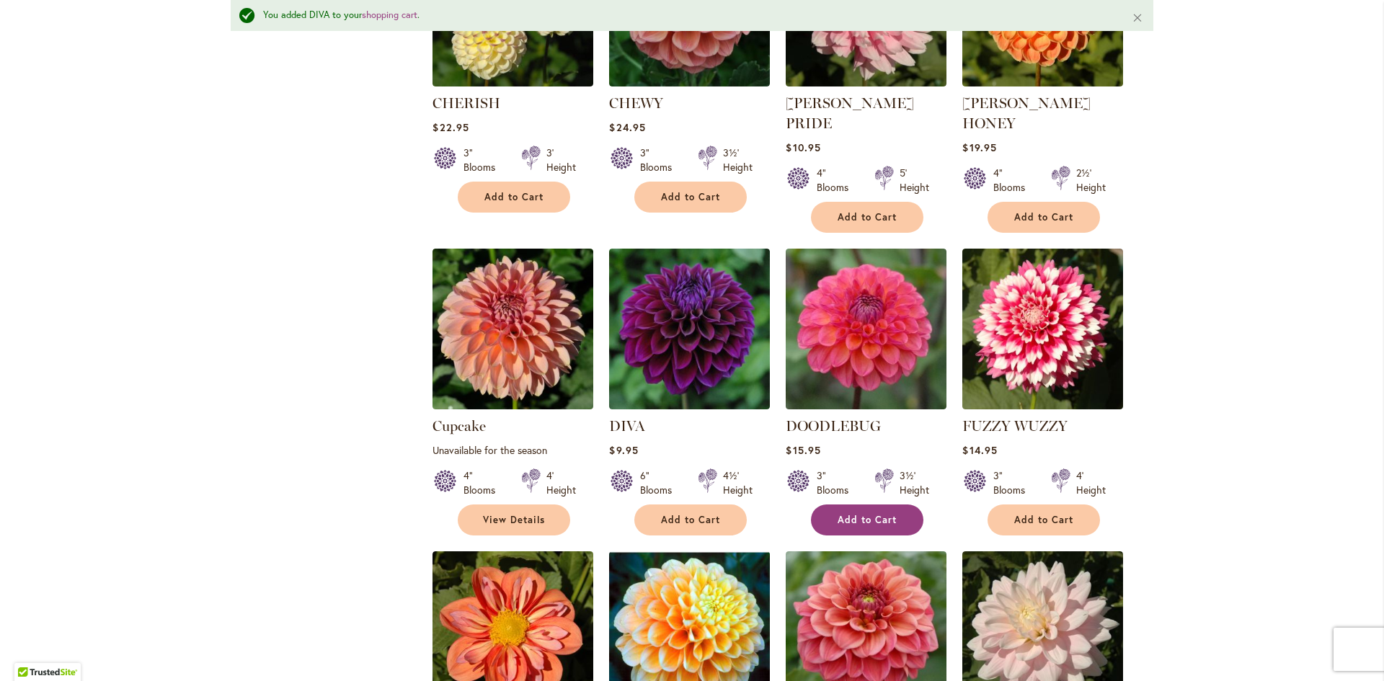
click at [864, 514] on span "Add to Cart" at bounding box center [866, 520] width 59 height 12
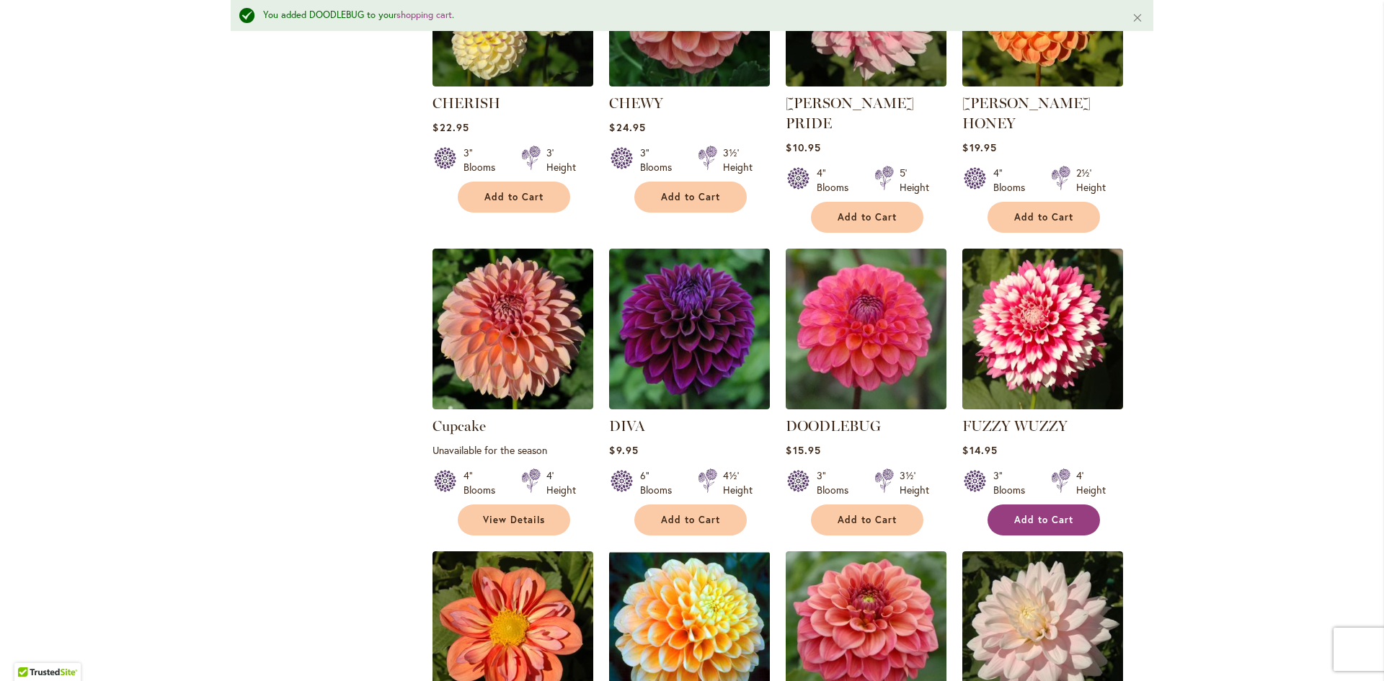
click at [1046, 514] on span "Add to Cart" at bounding box center [1043, 520] width 59 height 12
click at [520, 514] on span "View Details" at bounding box center [514, 520] width 62 height 12
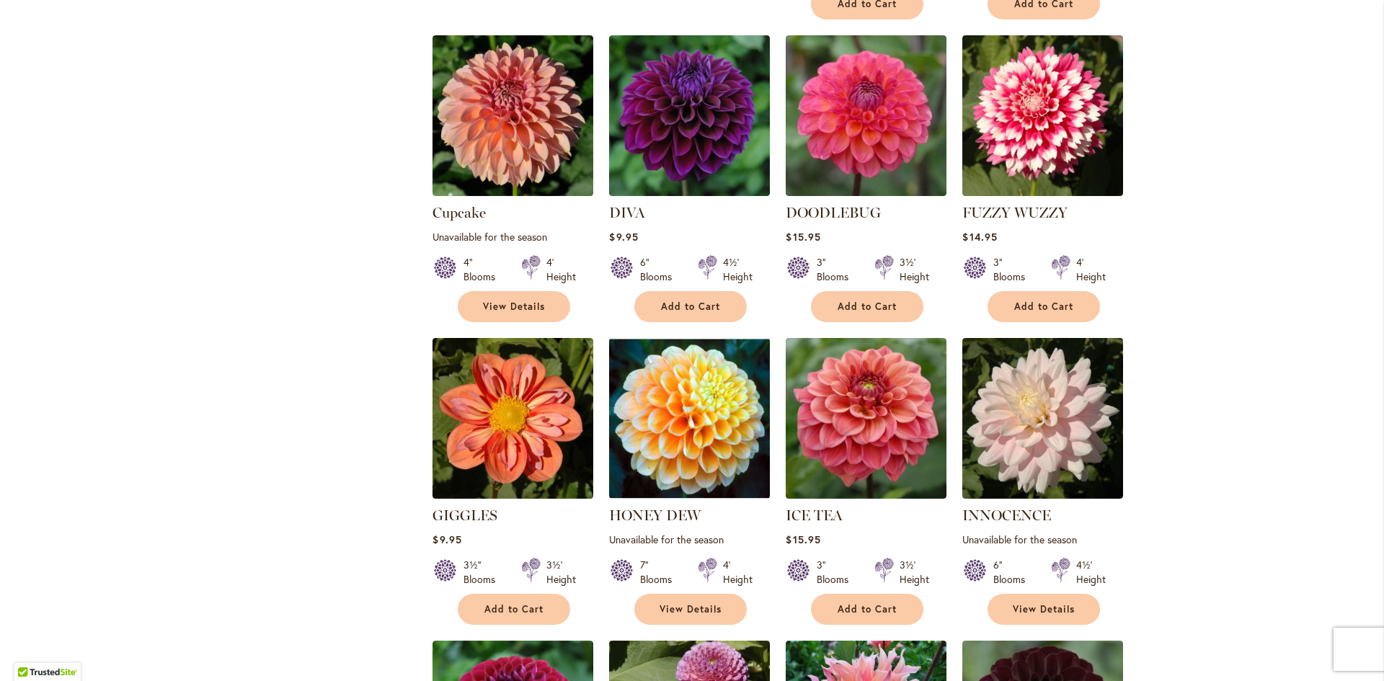
scroll to position [1225, 0]
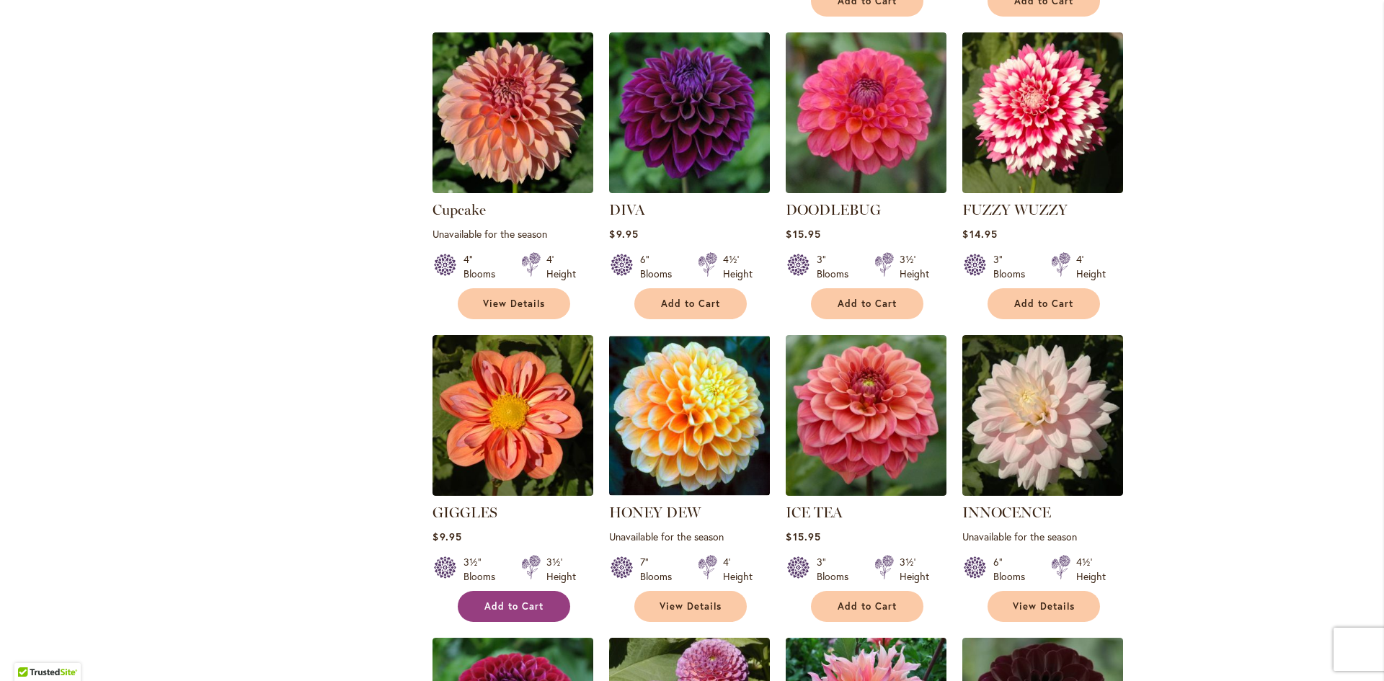
click at [517, 600] on span "Add to Cart" at bounding box center [513, 606] width 59 height 12
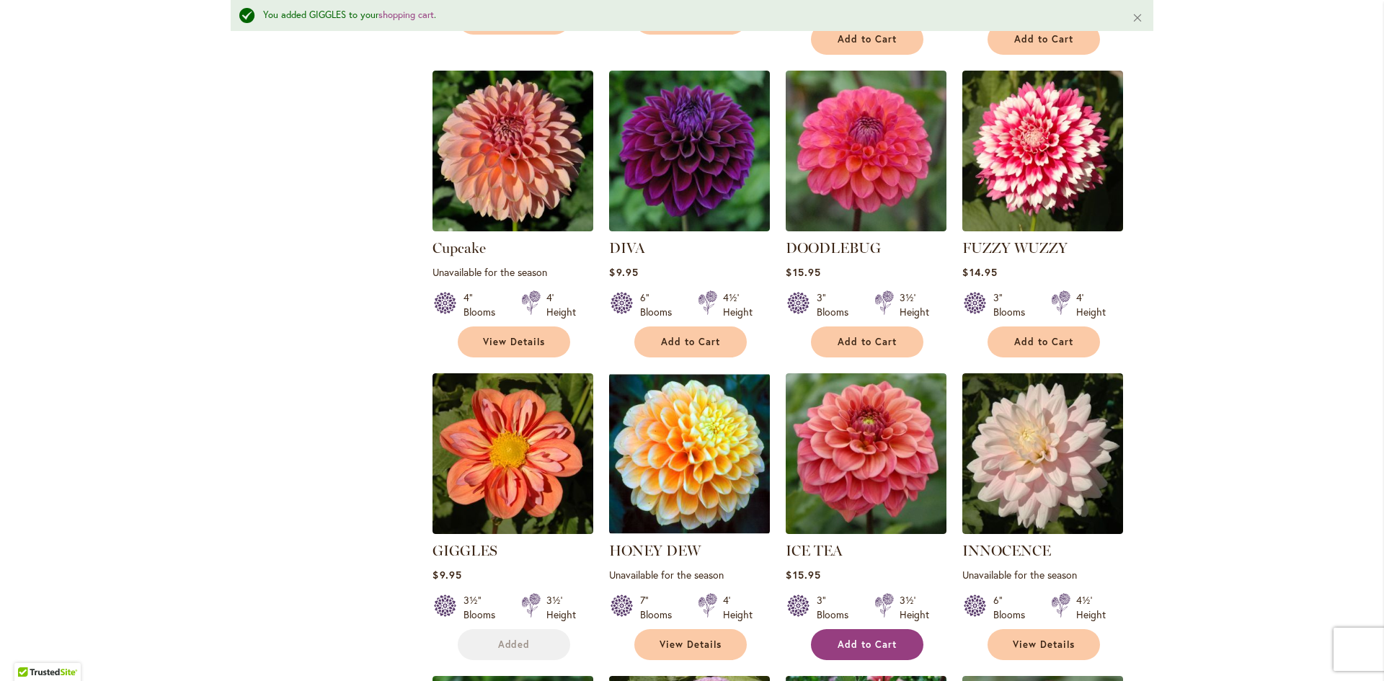
scroll to position [1263, 0]
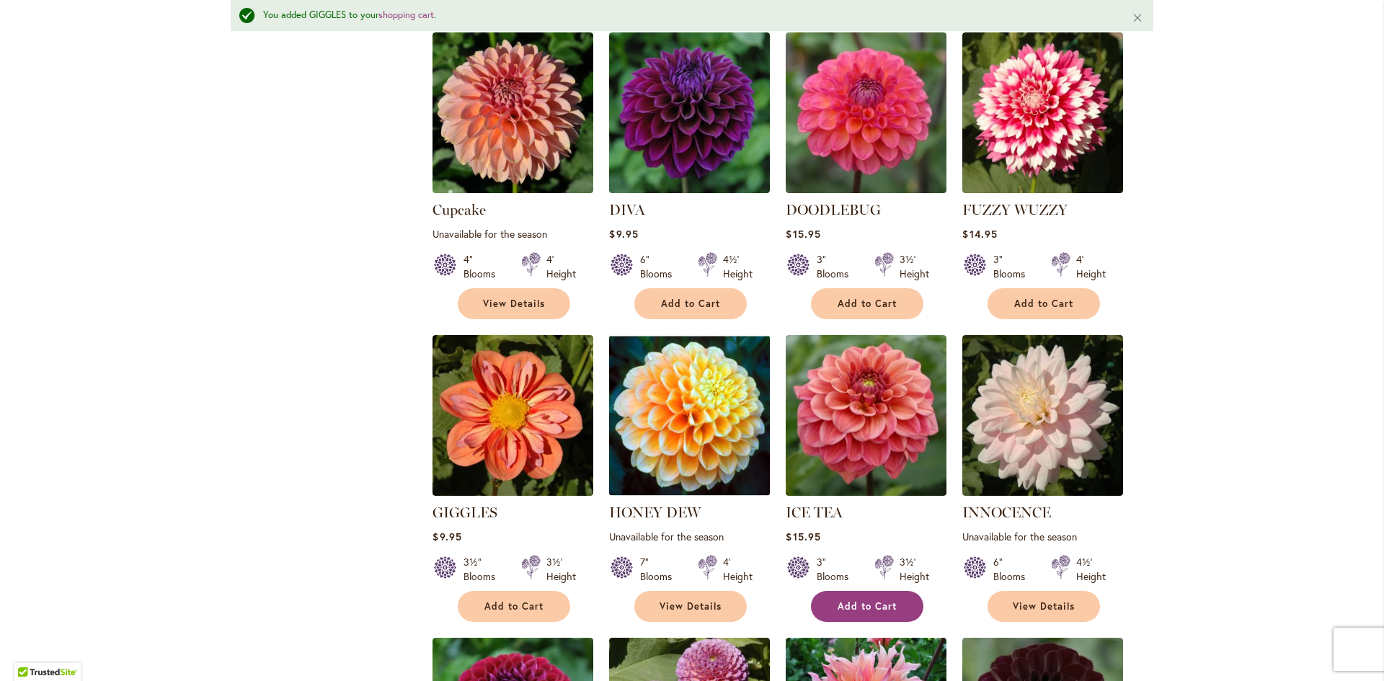
click at [877, 600] on span "Add to Cart" at bounding box center [866, 606] width 59 height 12
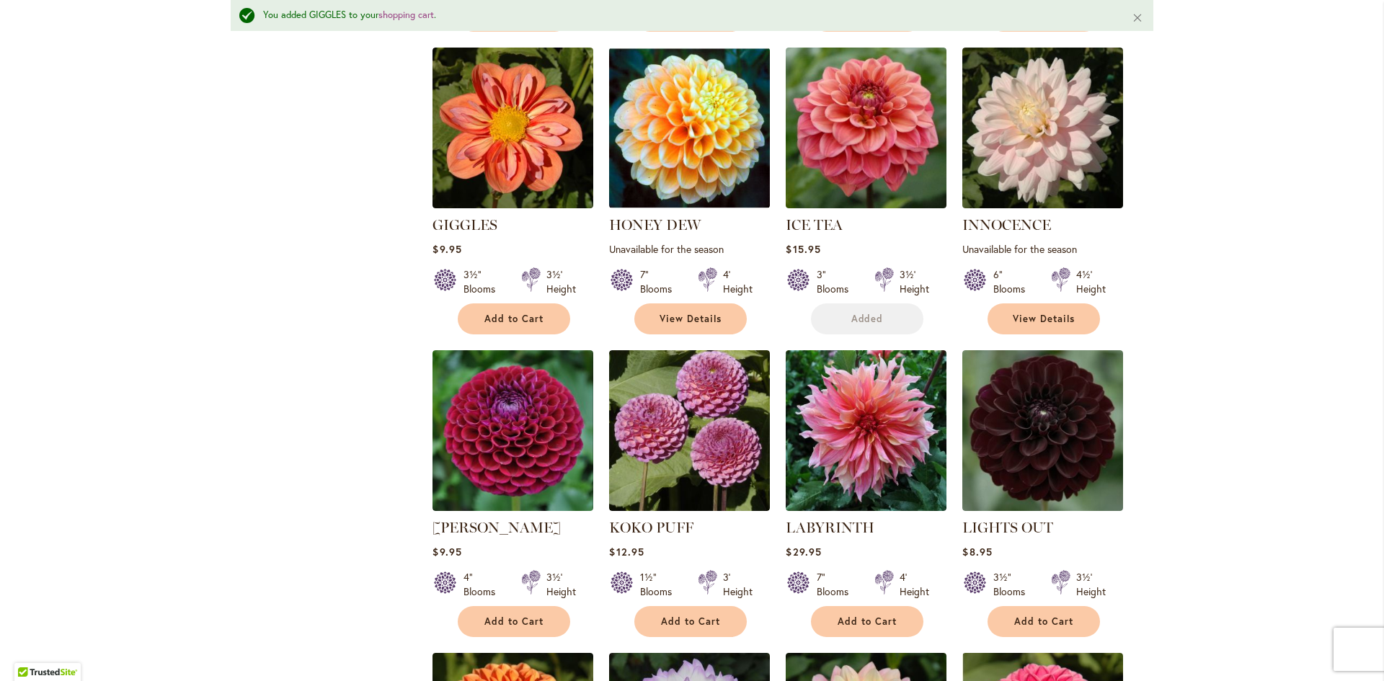
scroll to position [1551, 0]
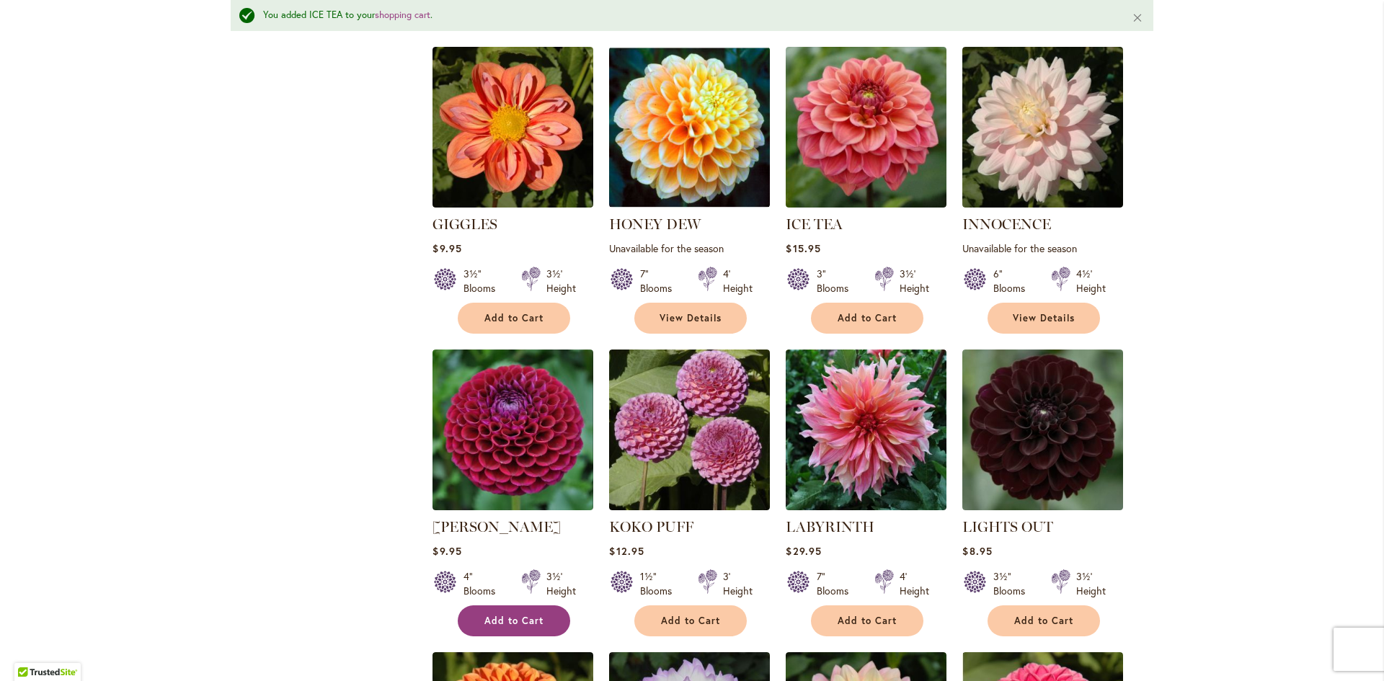
click at [520, 605] on button "Add to Cart" at bounding box center [514, 620] width 112 height 31
drag, startPoint x: 702, startPoint y: 603, endPoint x: 767, endPoint y: 620, distance: 67.1
click at [702, 615] on span "Add to Cart" at bounding box center [690, 621] width 59 height 12
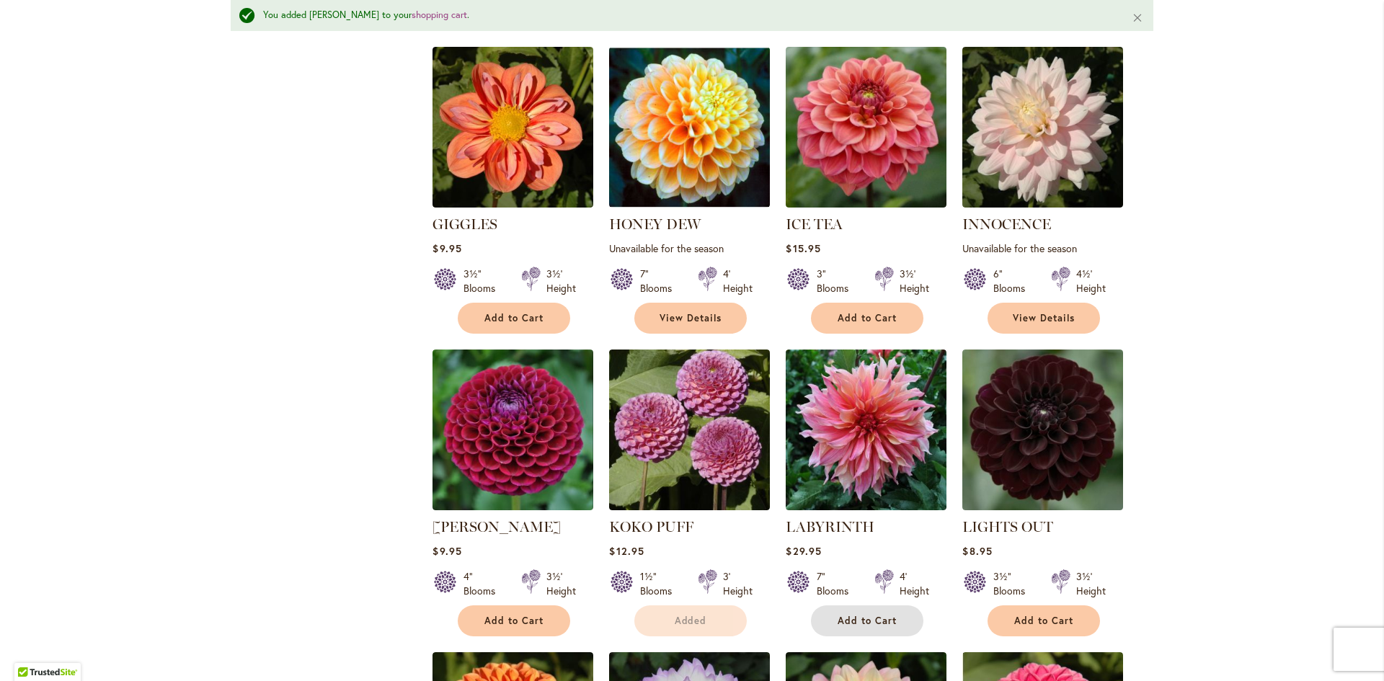
drag, startPoint x: 859, startPoint y: 602, endPoint x: 1042, endPoint y: 623, distance: 184.2
click at [859, 615] on span "Add to Cart" at bounding box center [866, 621] width 59 height 12
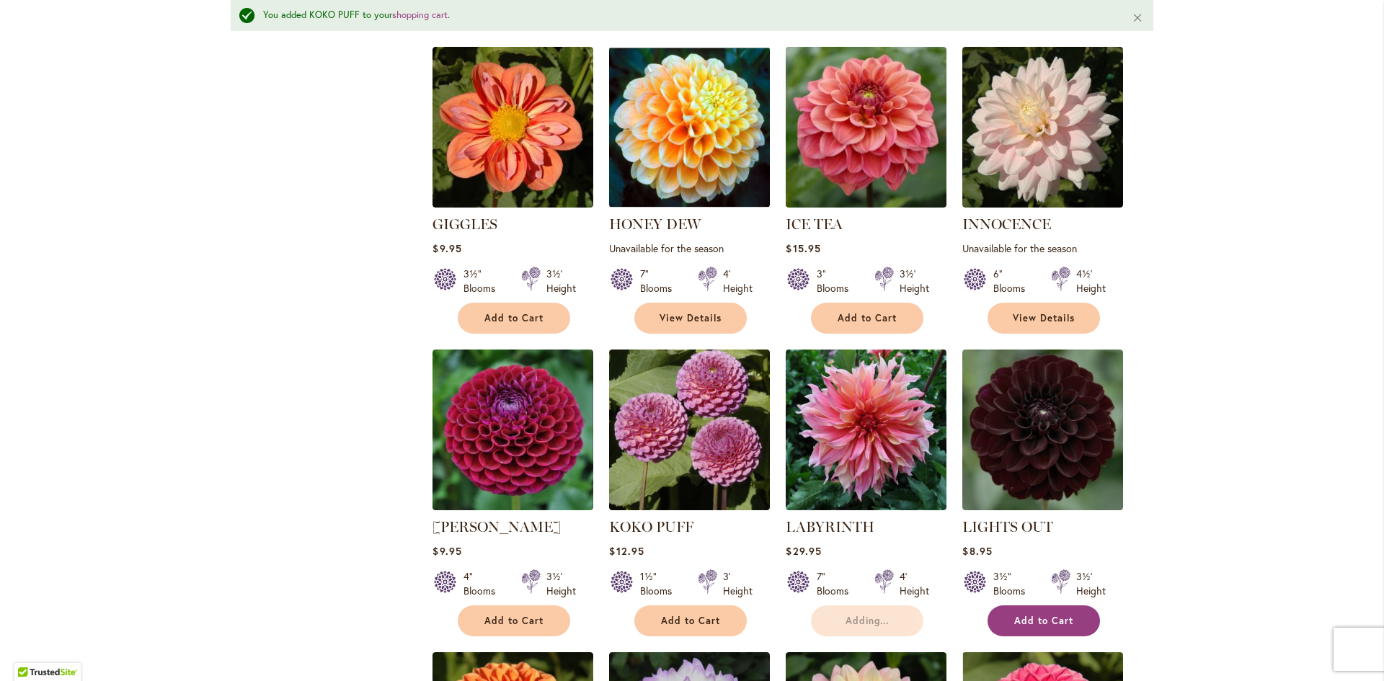
click at [1047, 615] on span "Add to Cart" at bounding box center [1043, 621] width 59 height 12
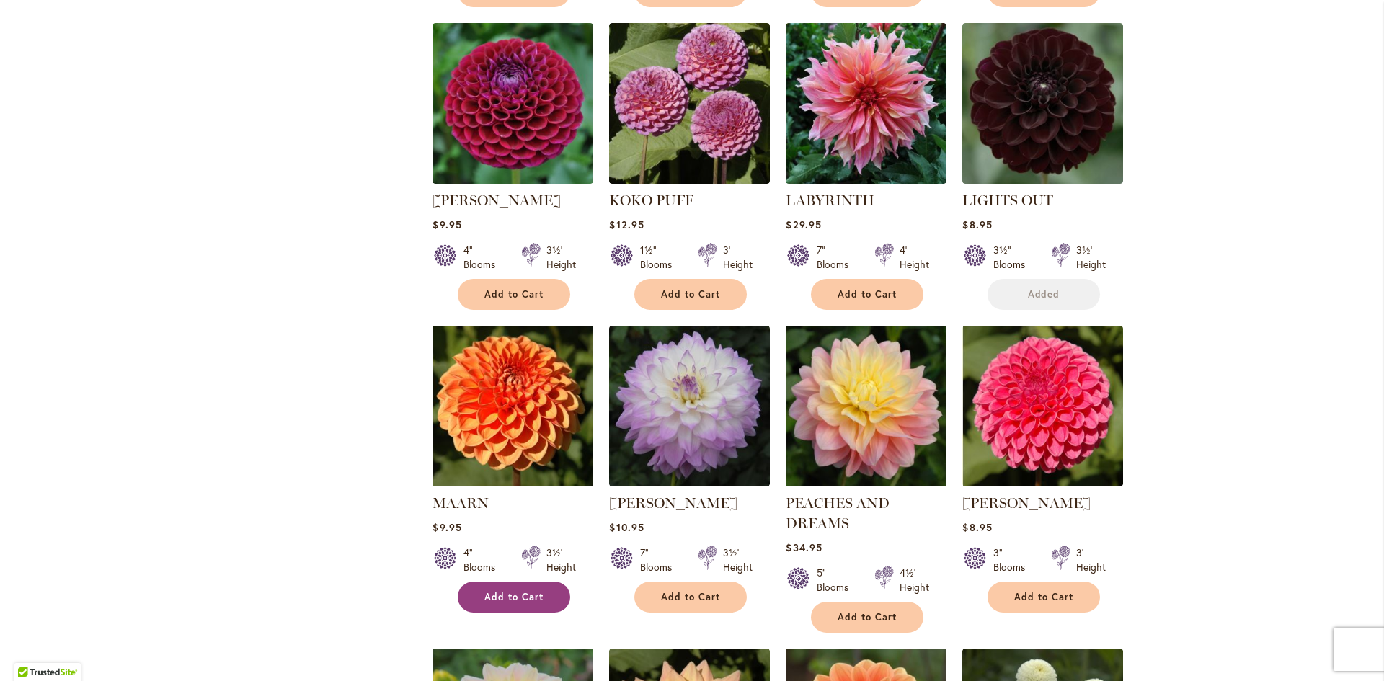
scroll to position [1802, 0]
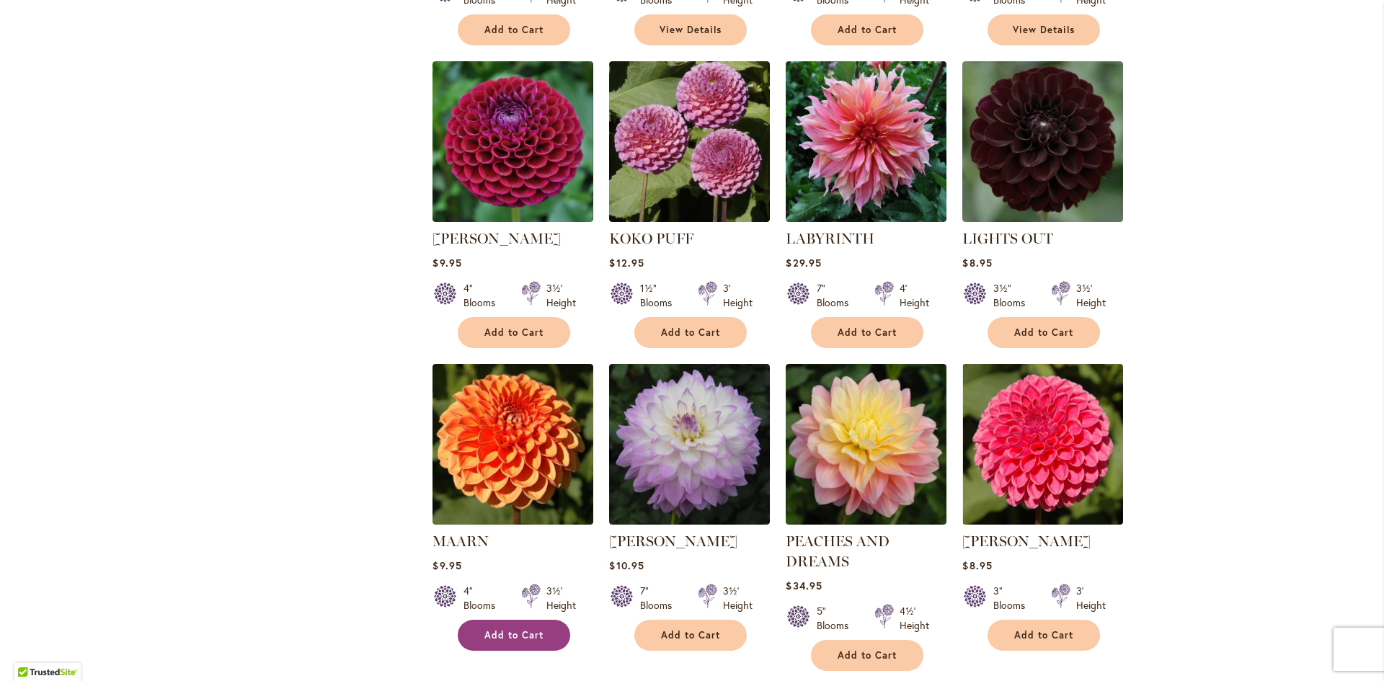
click at [509, 629] on span "Add to Cart" at bounding box center [513, 635] width 59 height 12
click at [676, 629] on span "Add to Cart" at bounding box center [690, 635] width 59 height 12
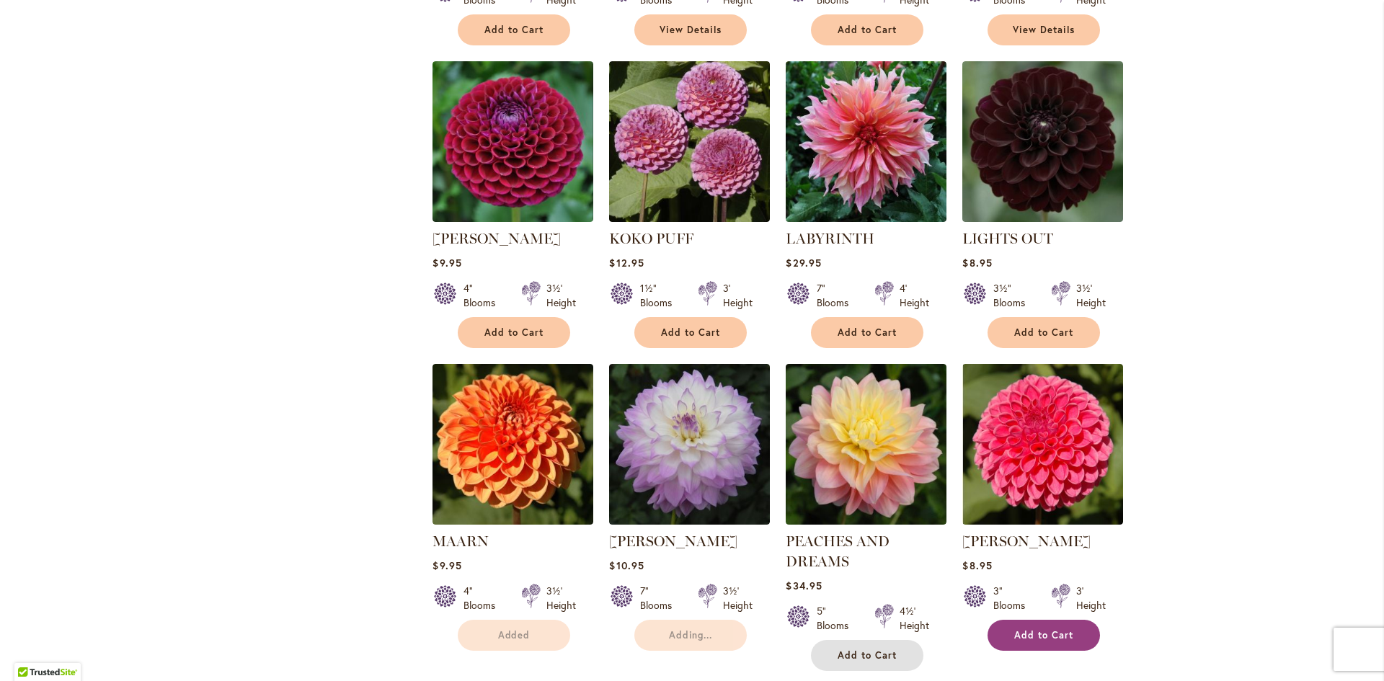
click at [845, 649] on span "Add to Cart" at bounding box center [866, 655] width 59 height 12
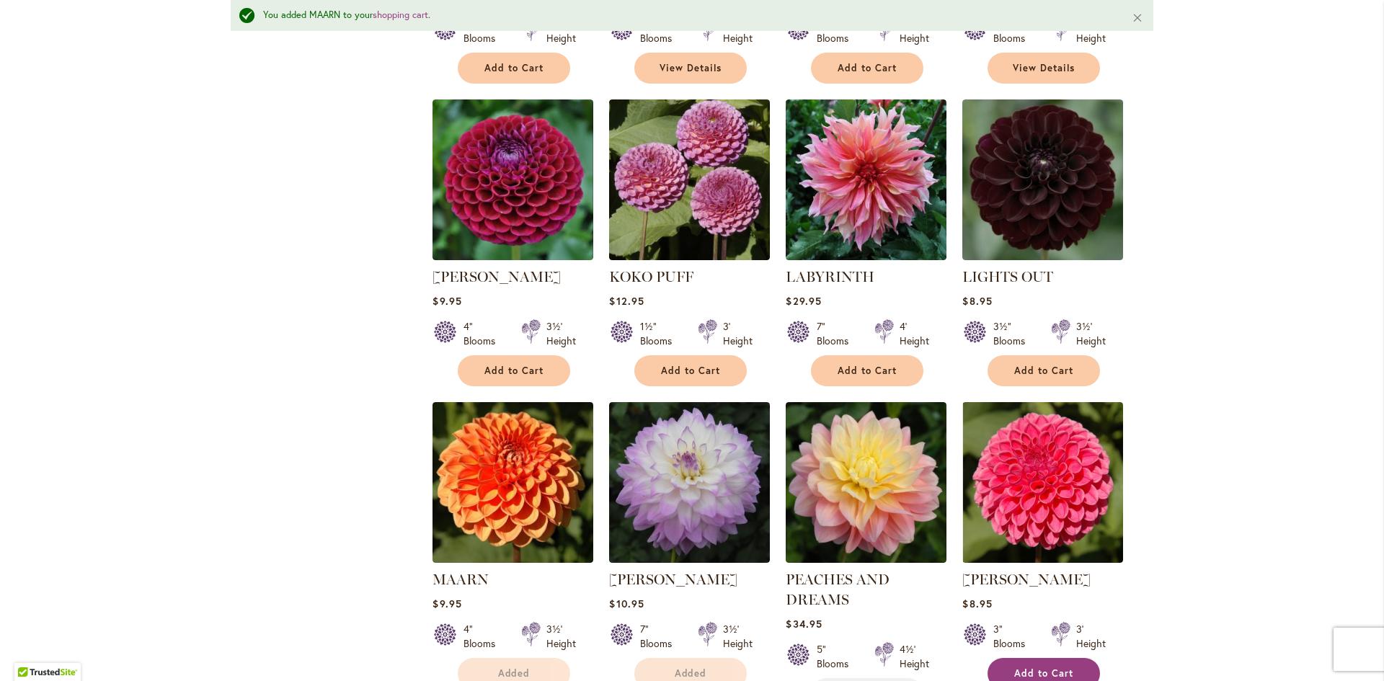
scroll to position [1840, 0]
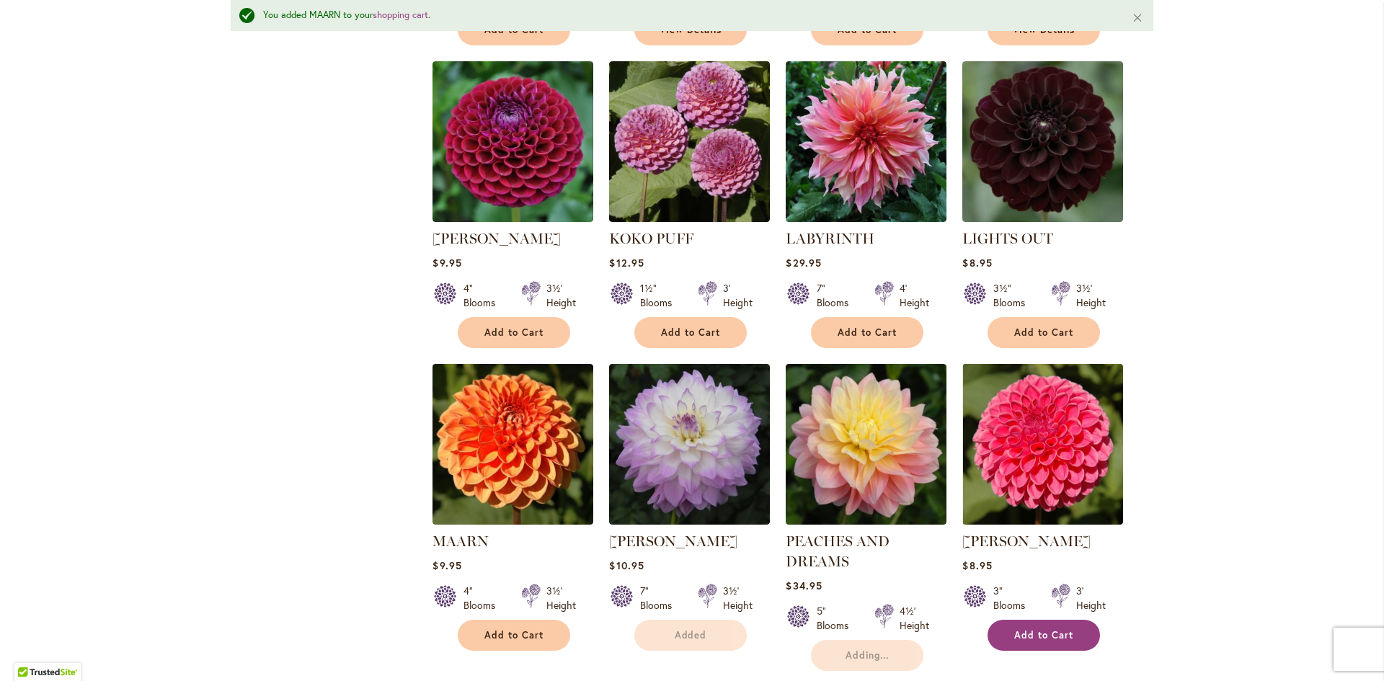
click at [1025, 629] on span "Add to Cart" at bounding box center [1043, 635] width 59 height 12
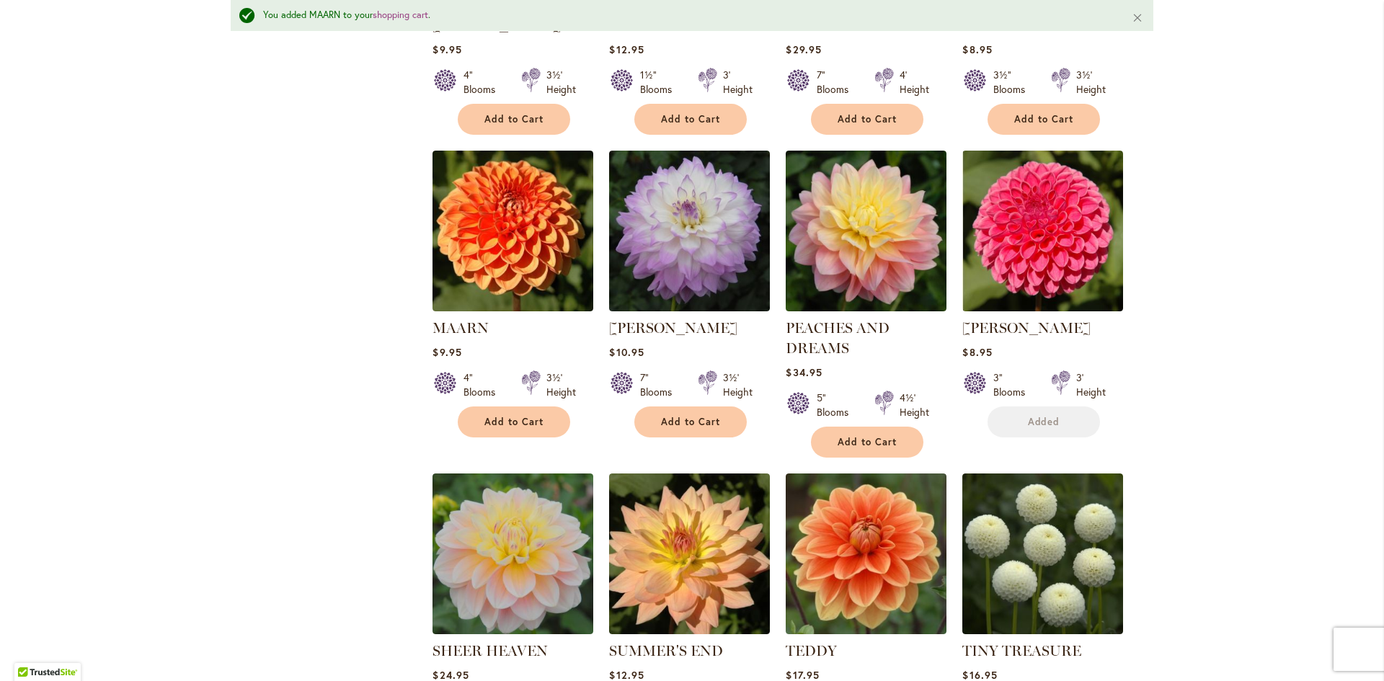
scroll to position [2128, 0]
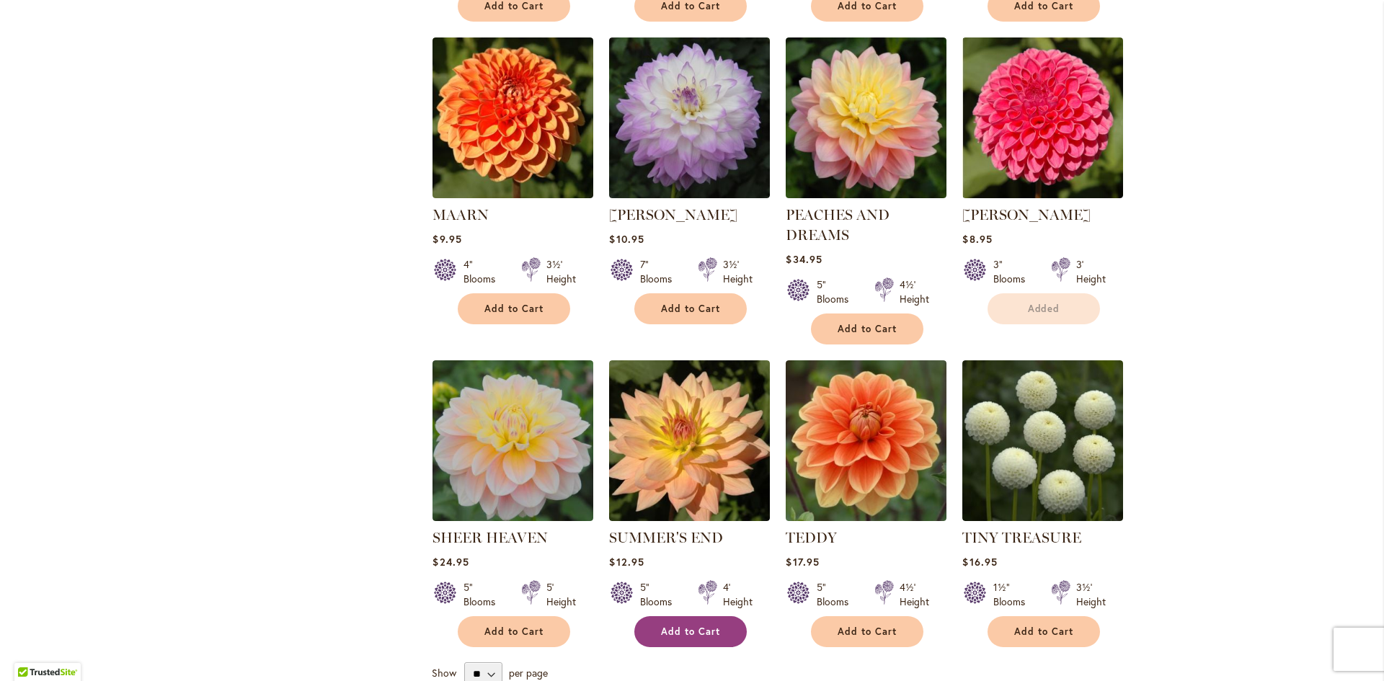
scroll to position [2234, 0]
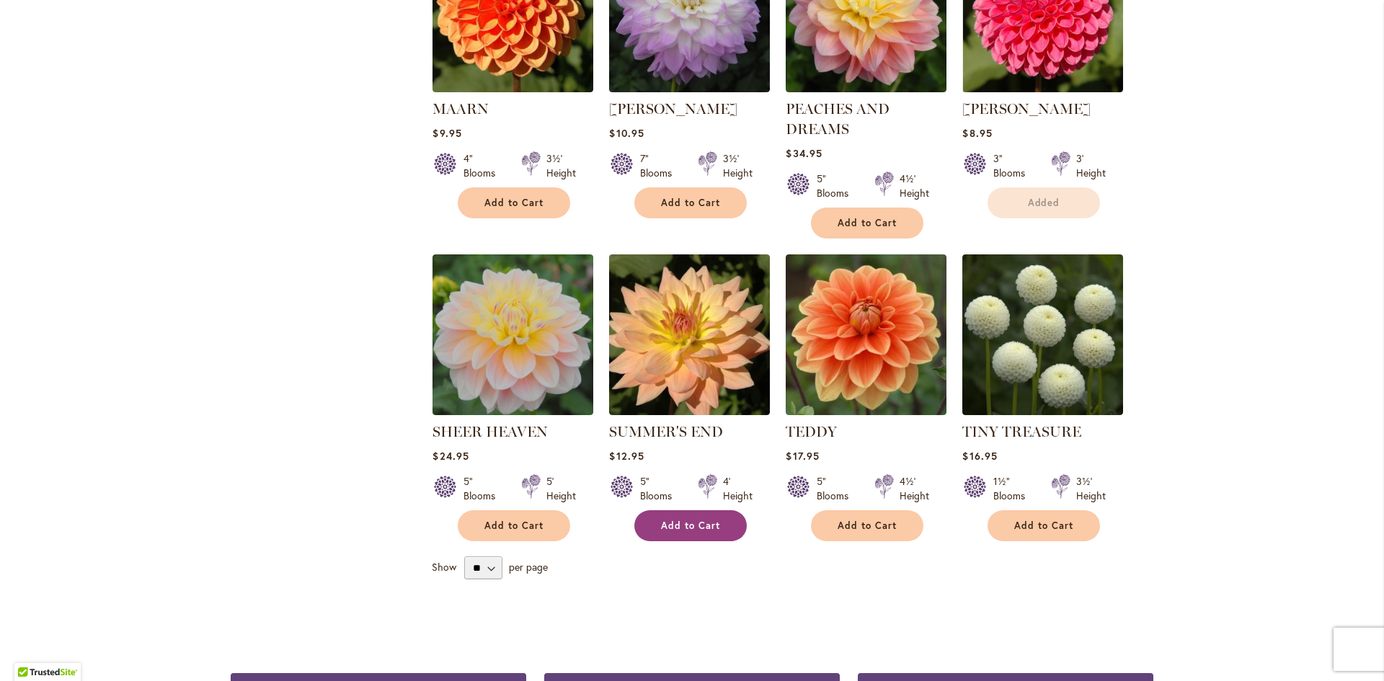
click at [693, 520] on span "Add to Cart" at bounding box center [690, 526] width 59 height 12
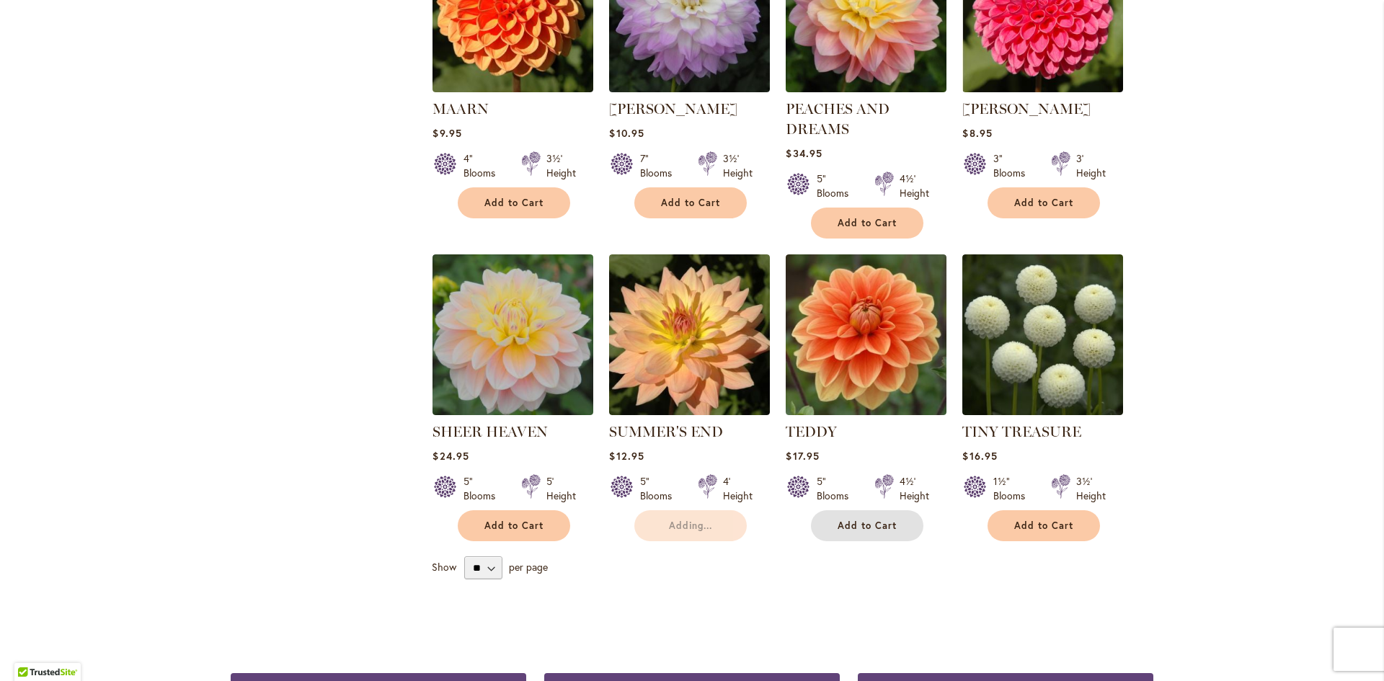
drag, startPoint x: 845, startPoint y: 504, endPoint x: 860, endPoint y: 506, distance: 14.6
click at [847, 520] on span "Add to Cart" at bounding box center [866, 526] width 59 height 12
click at [1025, 520] on span "Add to Cart" at bounding box center [1043, 526] width 59 height 12
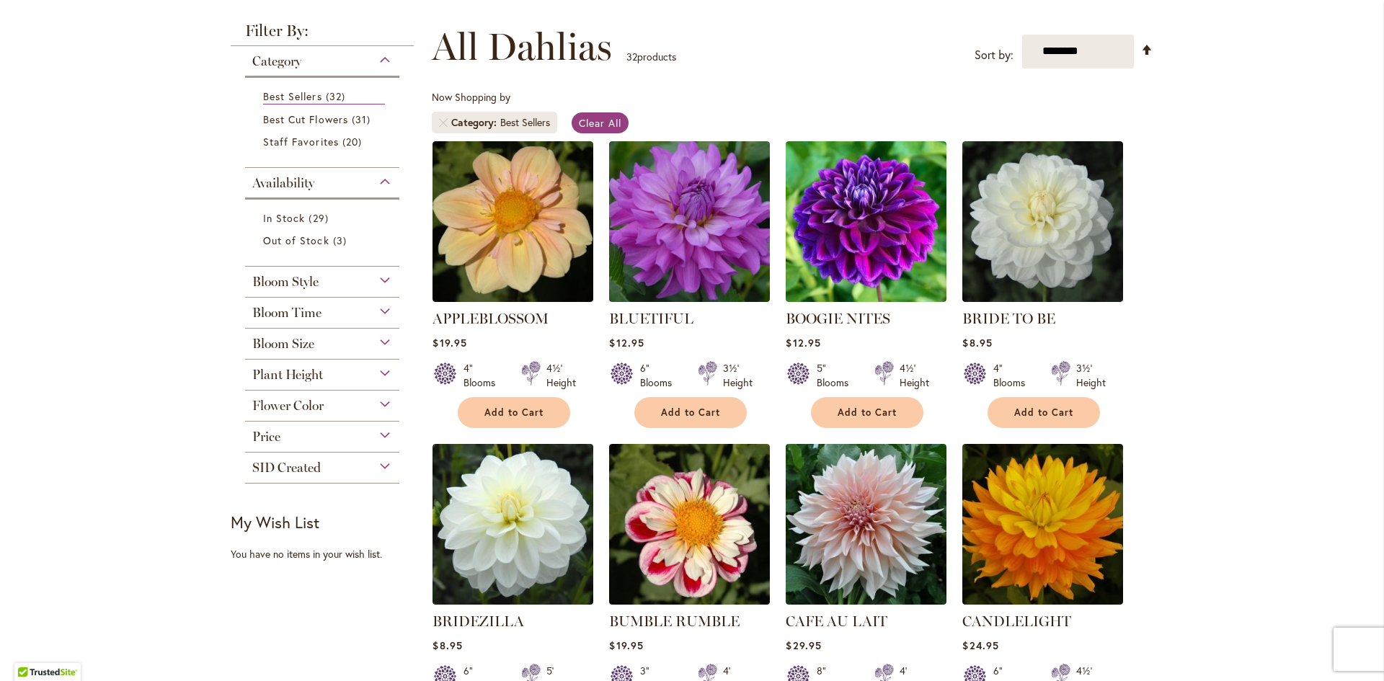
scroll to position [0, 0]
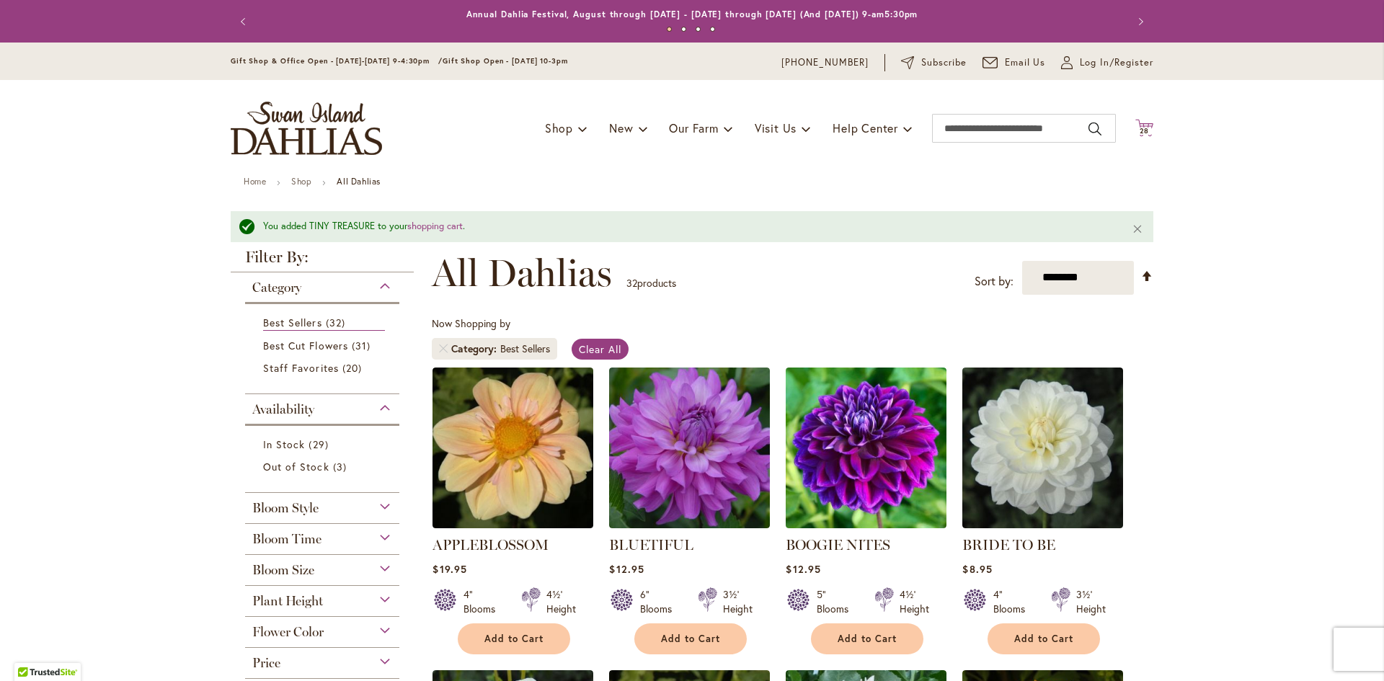
click at [1141, 132] on span "28" at bounding box center [1144, 130] width 10 height 9
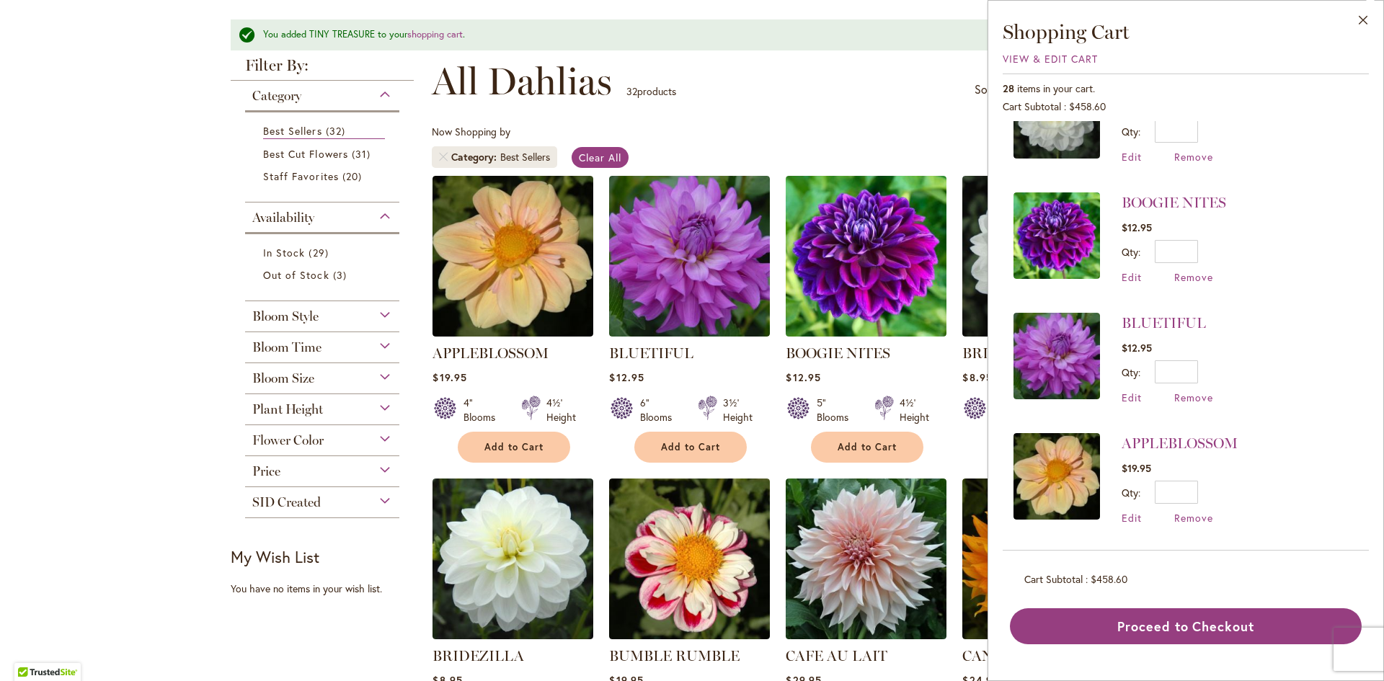
scroll to position [216, 0]
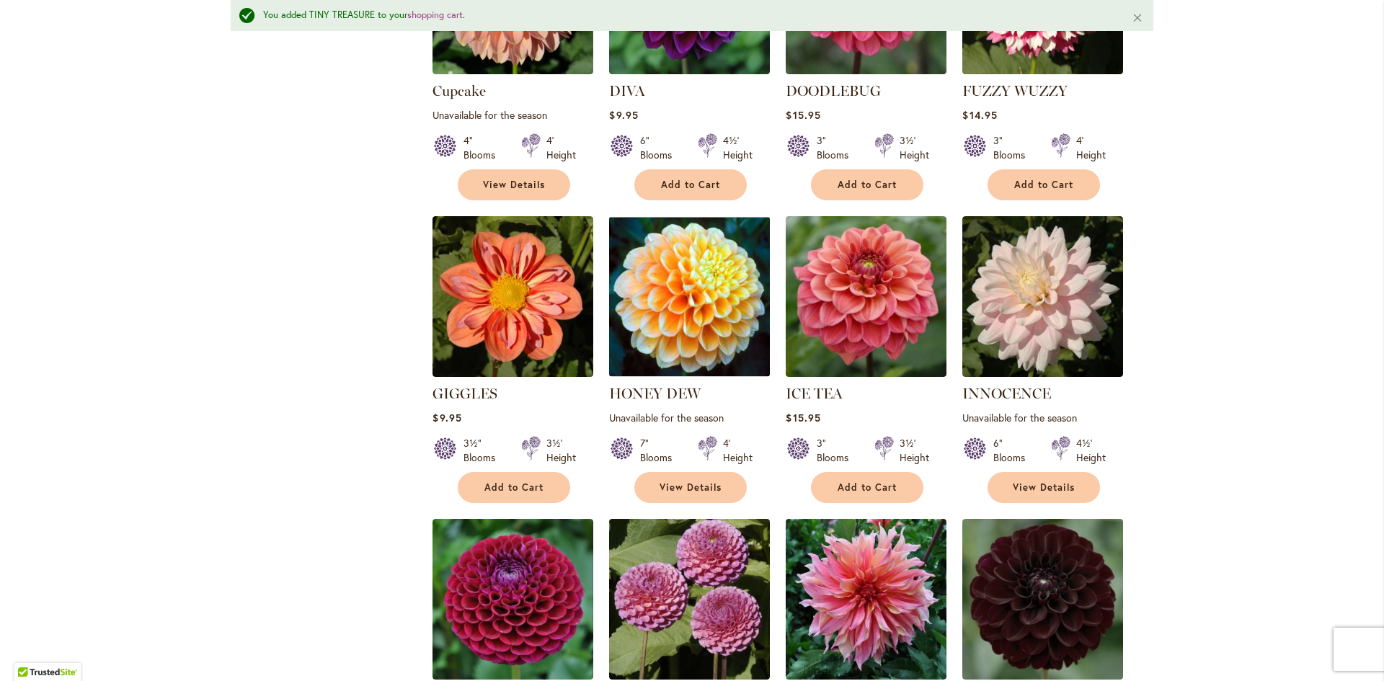
scroll to position [1441, 0]
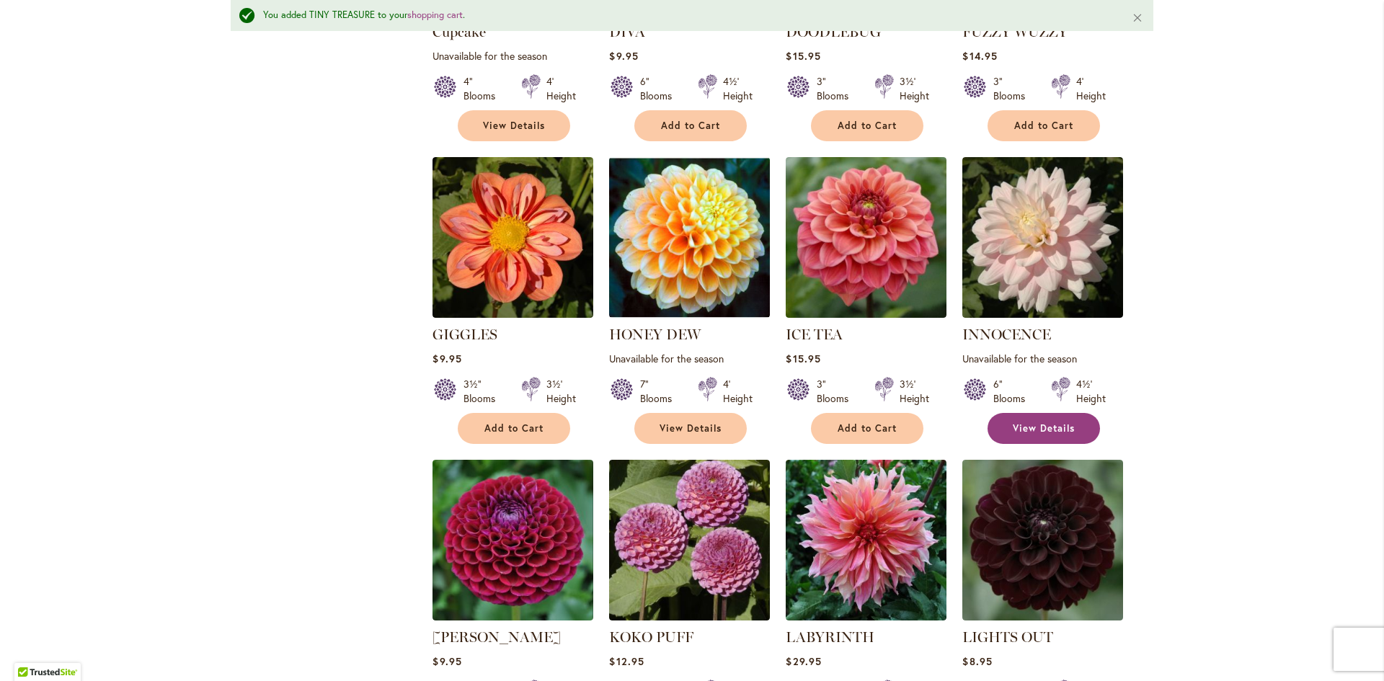
click at [1028, 422] on span "View Details" at bounding box center [1043, 428] width 62 height 12
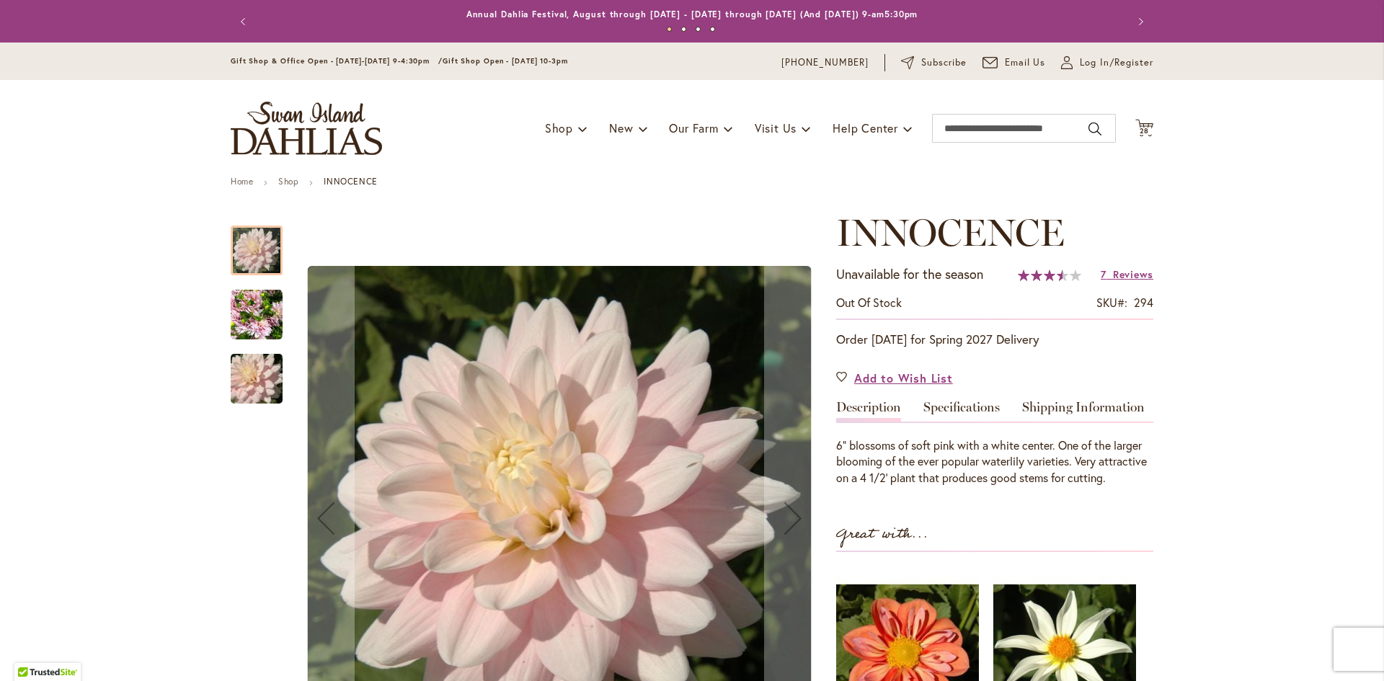
scroll to position [216, 0]
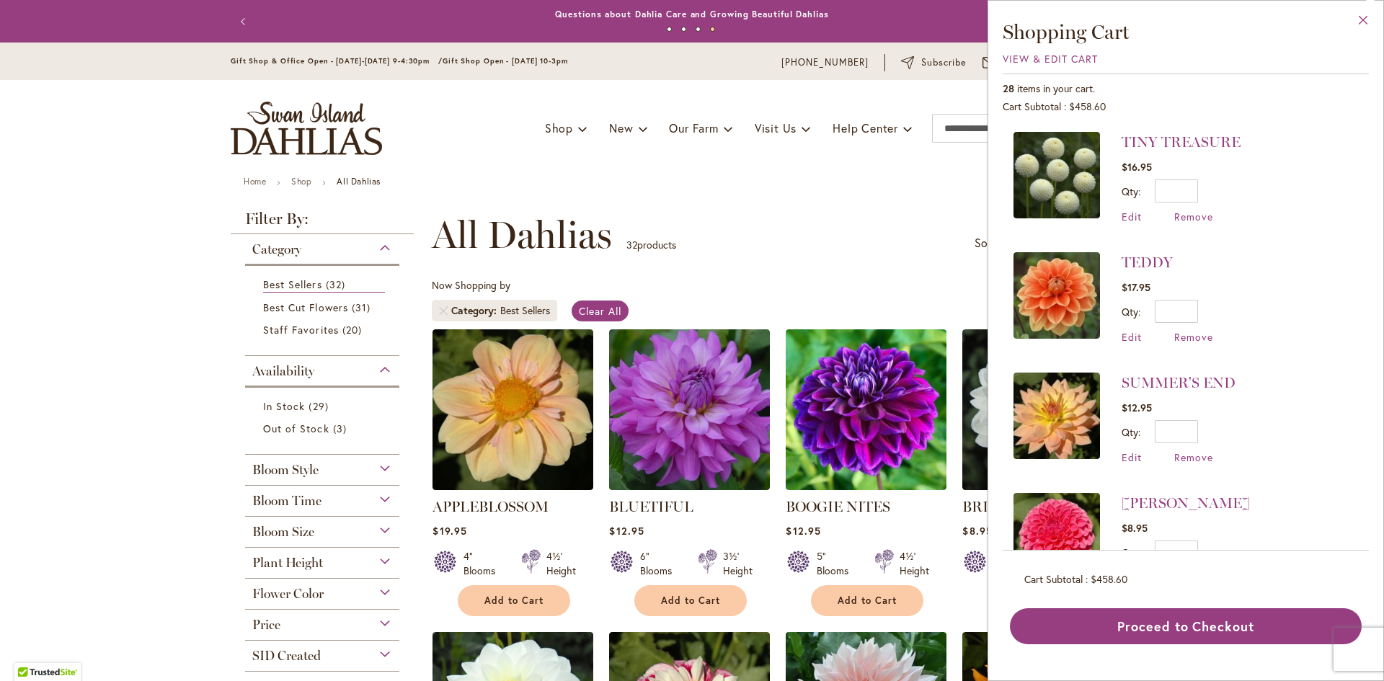
click at [1362, 19] on button "Close" at bounding box center [1363, 23] width 40 height 45
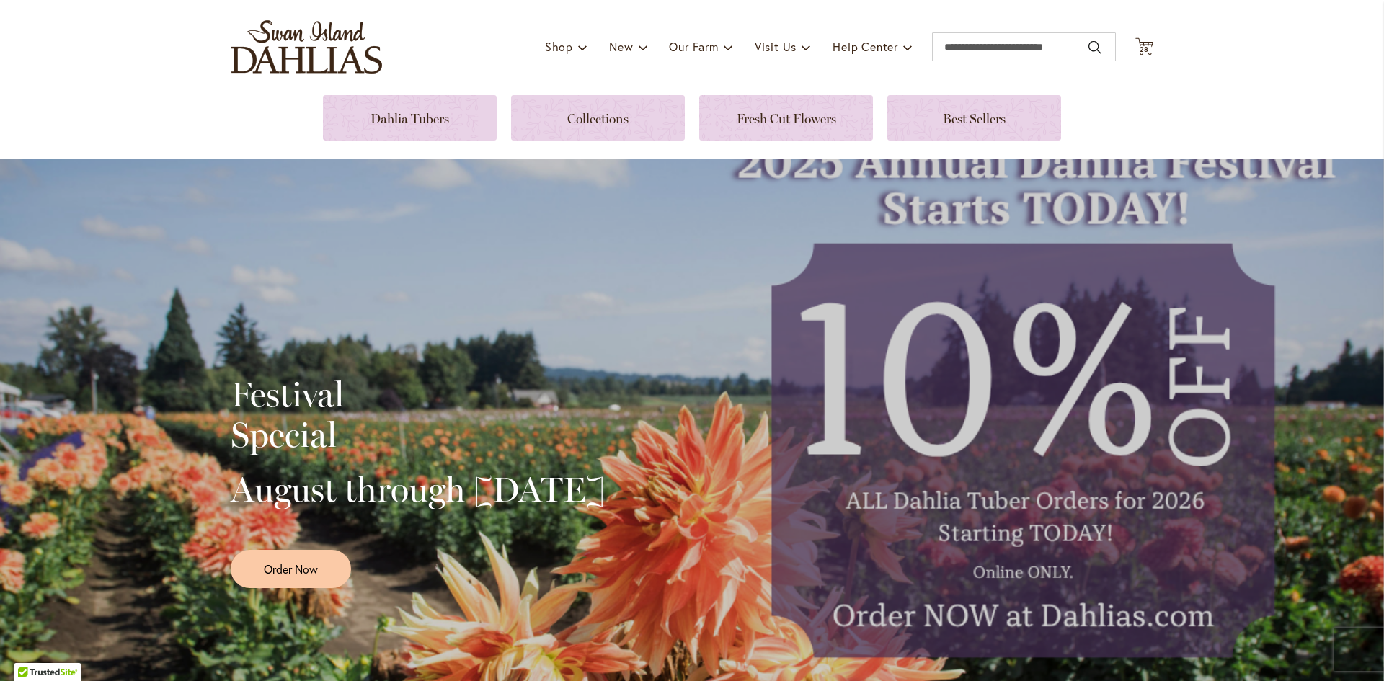
scroll to position [72, 0]
